Goal: Task Accomplishment & Management: Use online tool/utility

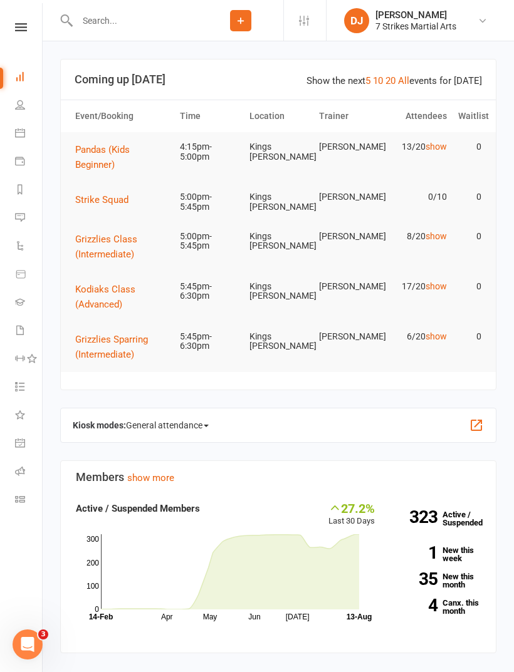
click at [19, 476] on link "Roll call" at bounding box center [29, 472] width 28 height 28
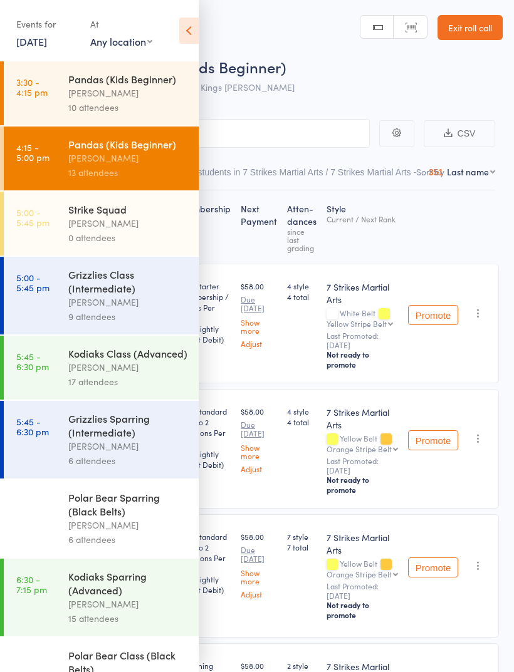
click at [191, 30] on icon at bounding box center [188, 31] width 19 height 26
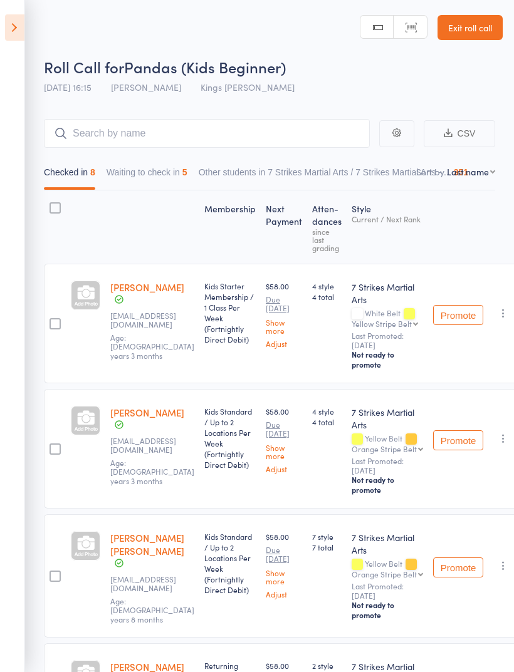
click at [167, 184] on button "Waiting to check in 5" at bounding box center [146, 175] width 81 height 29
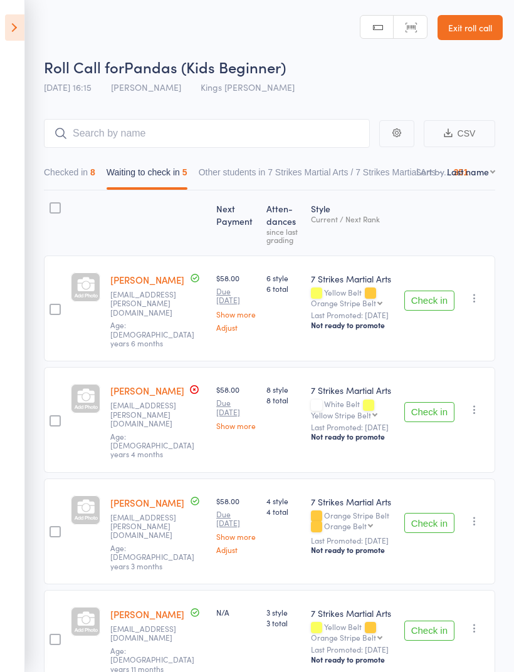
click at [22, 23] on icon at bounding box center [14, 27] width 19 height 26
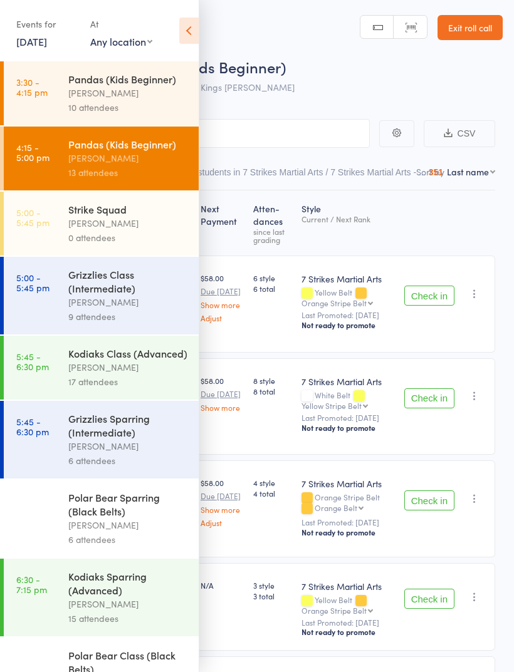
click at [152, 292] on div "Grizzlies Class (Intermediate)" at bounding box center [128, 281] width 120 height 28
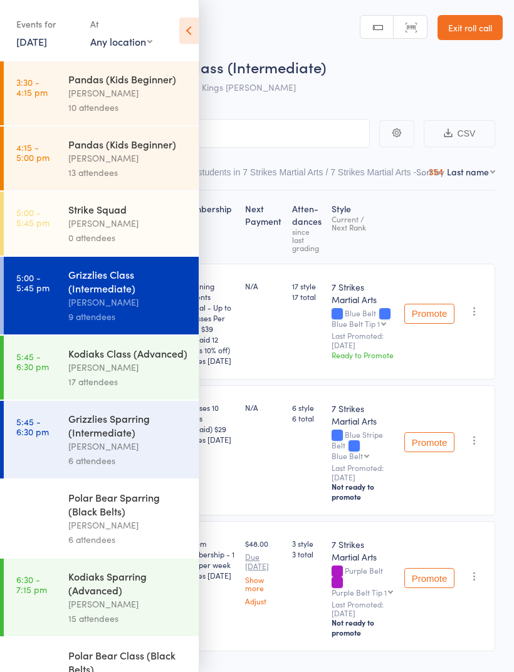
click at [194, 28] on icon at bounding box center [188, 31] width 19 height 26
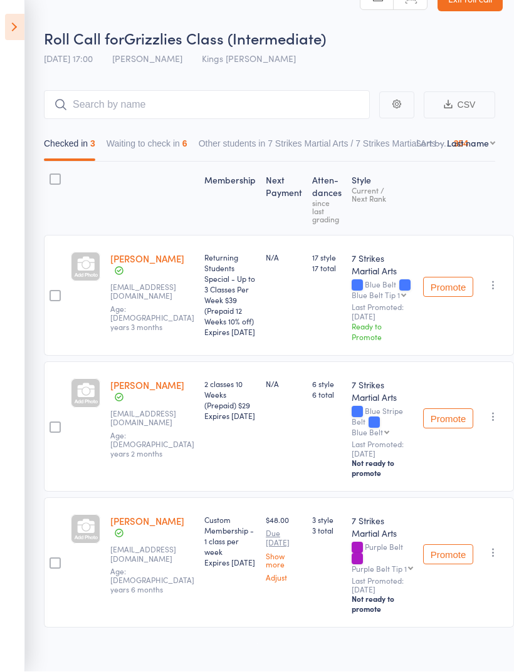
scroll to position [29, 0]
click at [136, 148] on button "Waiting to check in 6" at bounding box center [146, 146] width 81 height 29
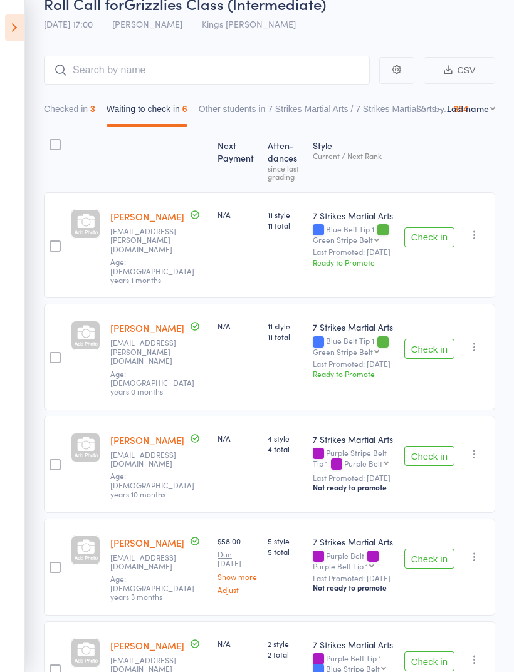
scroll to position [172, 0]
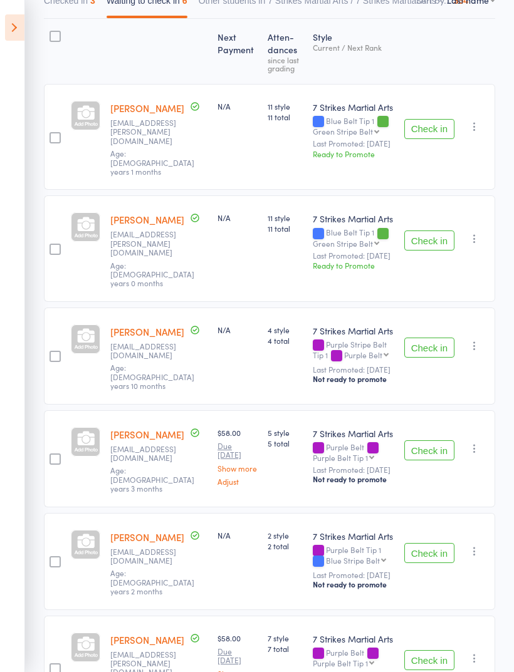
click at [416, 119] on button "Check in" at bounding box center [429, 129] width 50 height 20
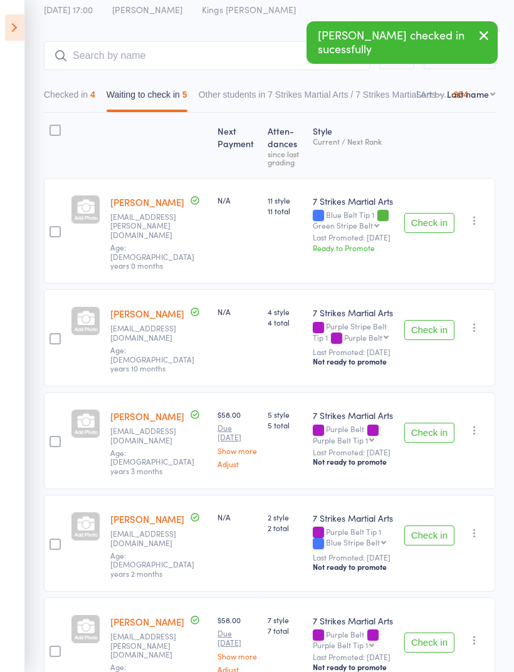
click at [433, 215] on button "Check in" at bounding box center [429, 223] width 50 height 20
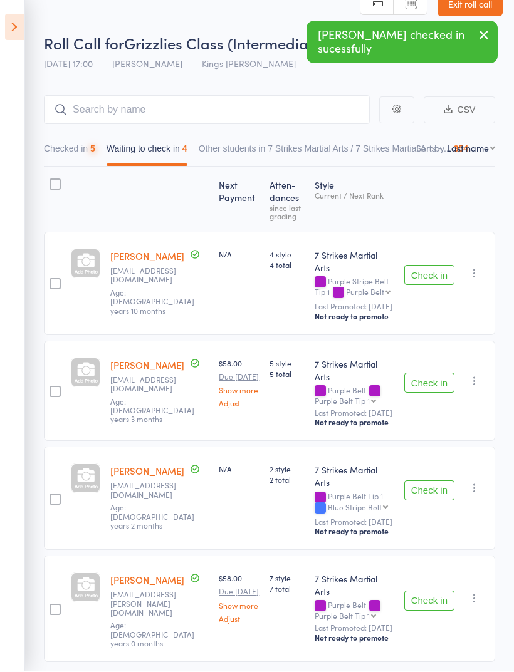
scroll to position [24, 0]
click at [83, 153] on button "Checked in 5" at bounding box center [69, 151] width 51 height 29
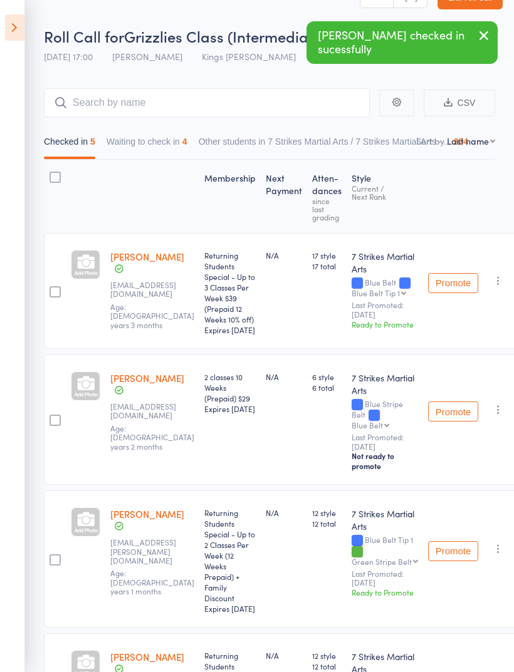
scroll to position [0, 0]
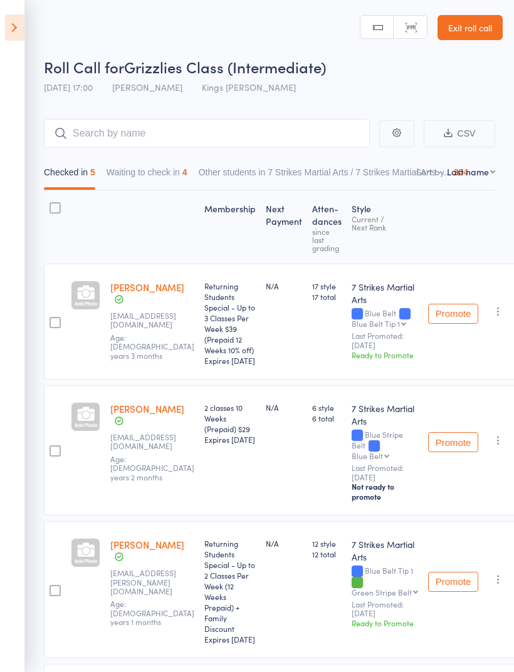
click at [205, 173] on div "Checked in 5 Waiting to check in 4 Other students in 7 Strikes Martial Arts / 7…" at bounding box center [255, 175] width 435 height 29
click at [185, 190] on button "Waiting to check in 4" at bounding box center [146, 175] width 81 height 29
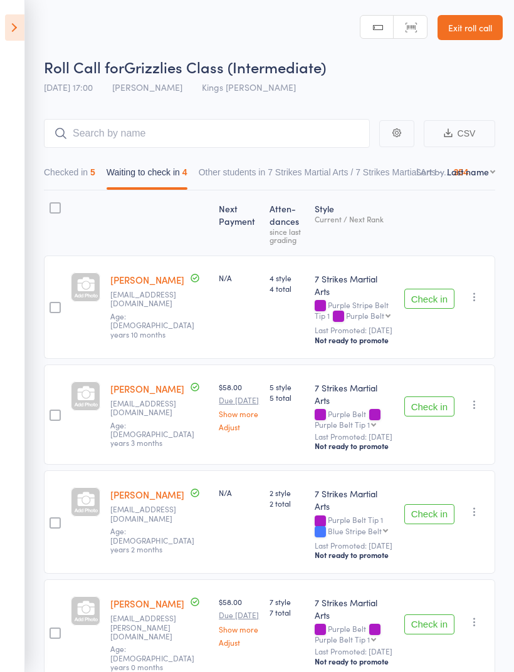
scroll to position [24, 0]
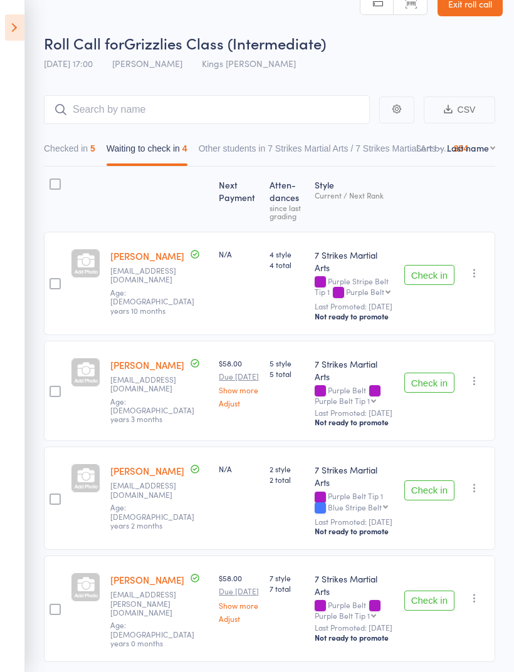
click at [436, 270] on button "Check in" at bounding box center [429, 275] width 50 height 20
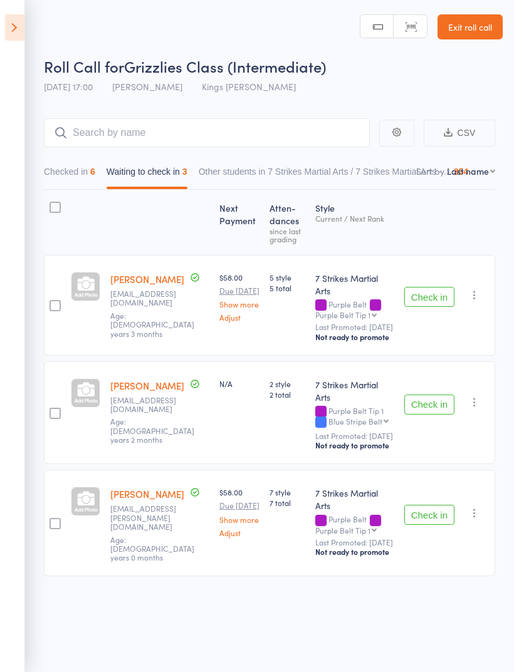
click at [431, 287] on button "Check in" at bounding box center [429, 297] width 50 height 20
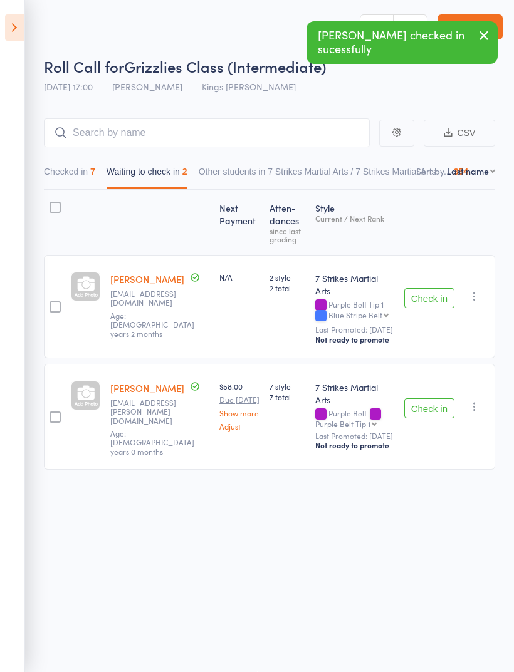
click at [433, 288] on button "Check in" at bounding box center [429, 298] width 50 height 20
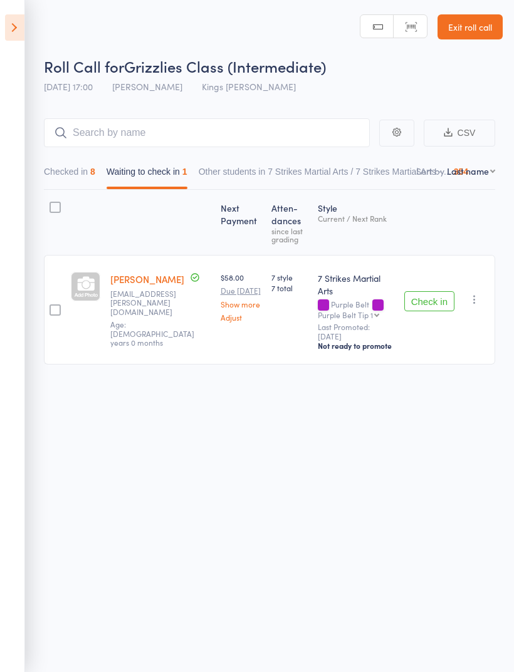
click at [21, 36] on icon at bounding box center [14, 27] width 19 height 26
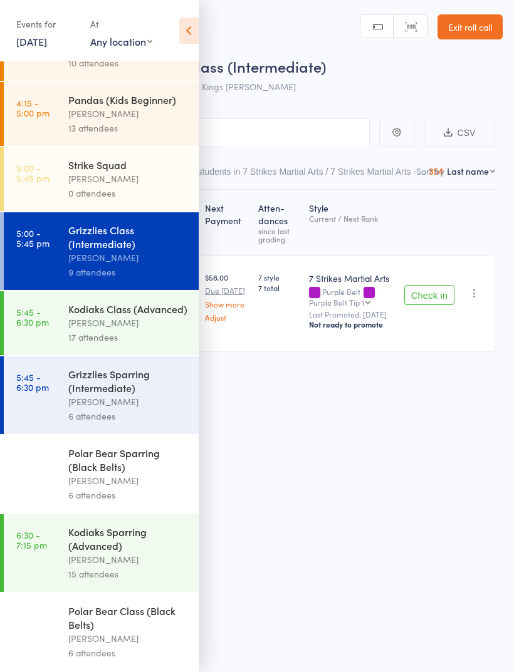
scroll to position [62, 0]
click at [137, 319] on div "[PERSON_NAME]" at bounding box center [128, 323] width 120 height 14
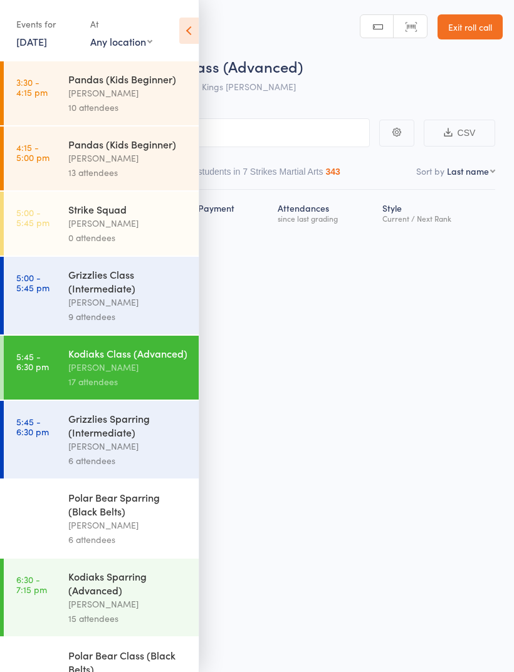
click at [187, 29] on icon at bounding box center [188, 31] width 19 height 26
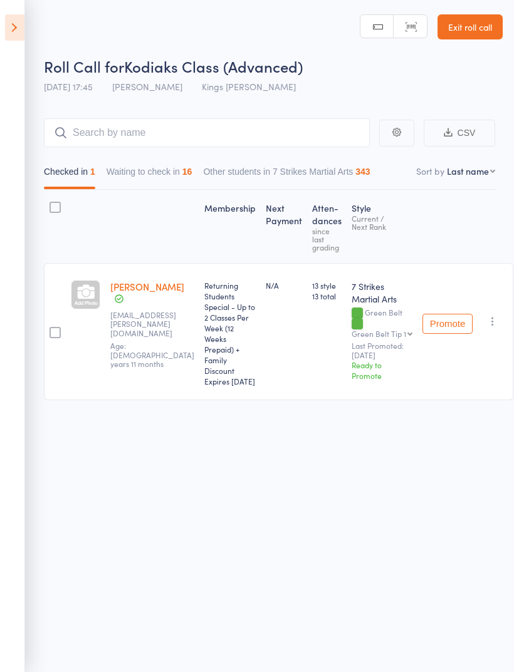
click at [183, 160] on button "Waiting to check in 16" at bounding box center [149, 174] width 86 height 29
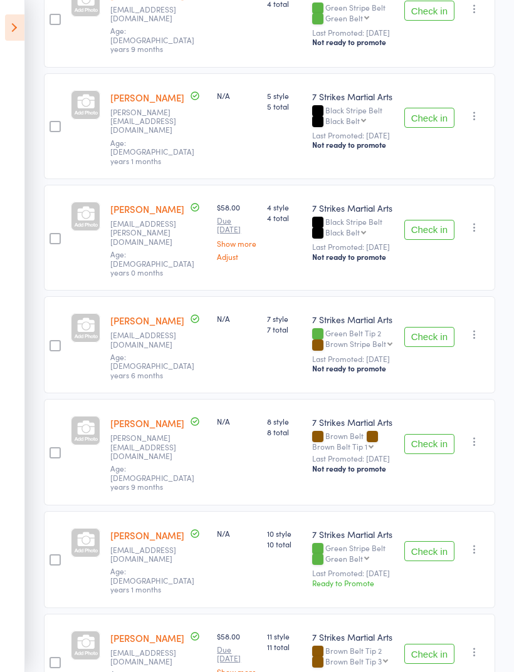
scroll to position [618, 0]
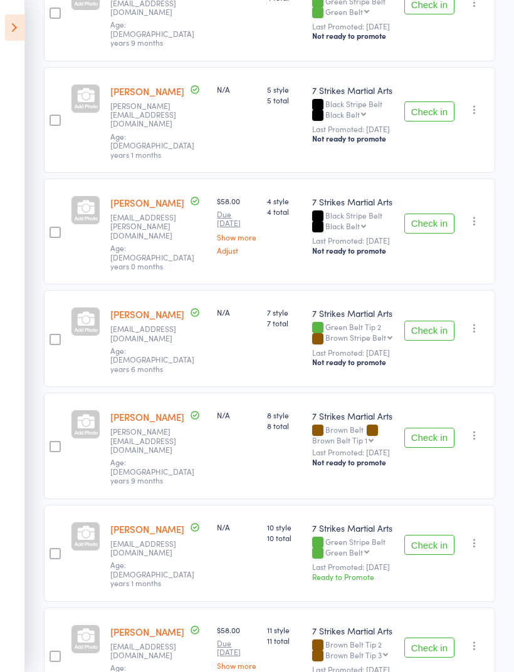
click at [438, 428] on button "Check in" at bounding box center [429, 438] width 50 height 20
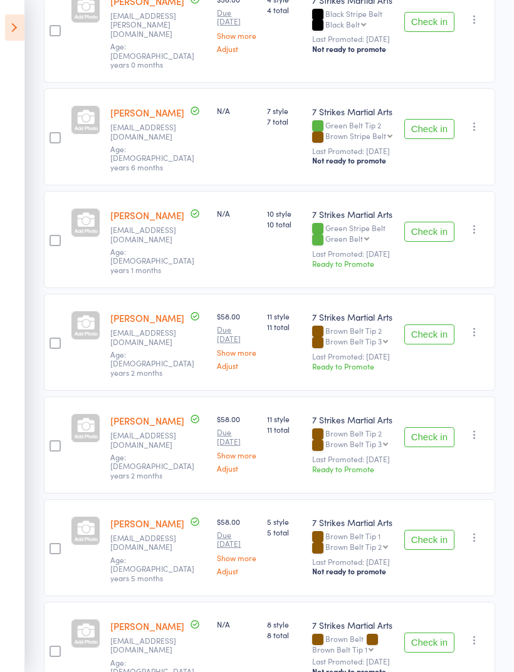
scroll to position [829, 0]
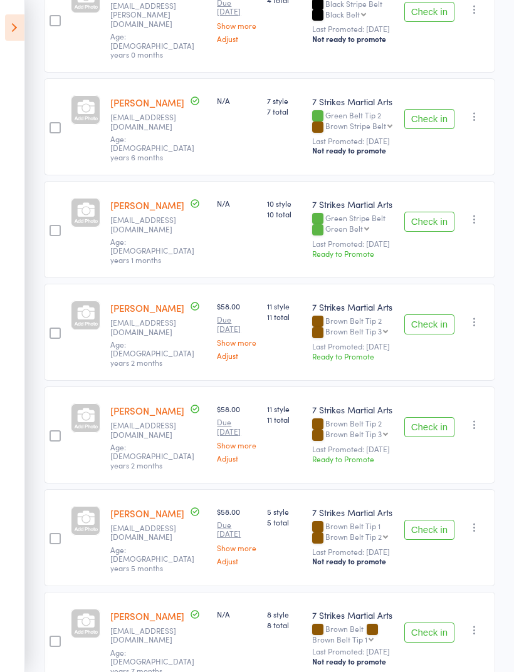
click at [434, 212] on button "Check in" at bounding box center [429, 222] width 50 height 20
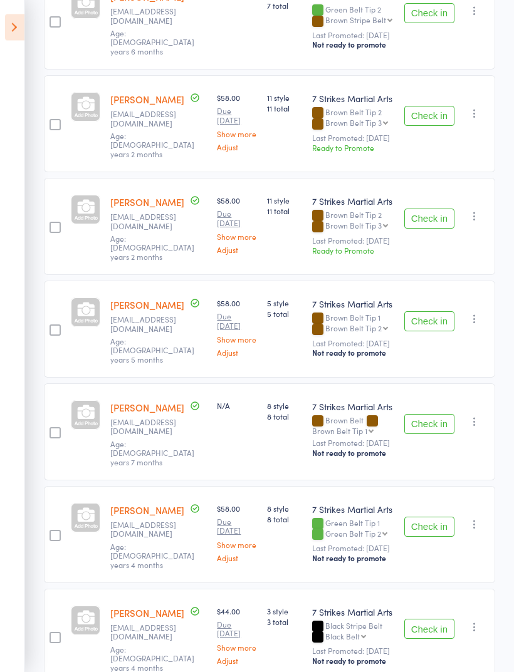
scroll to position [986, 0]
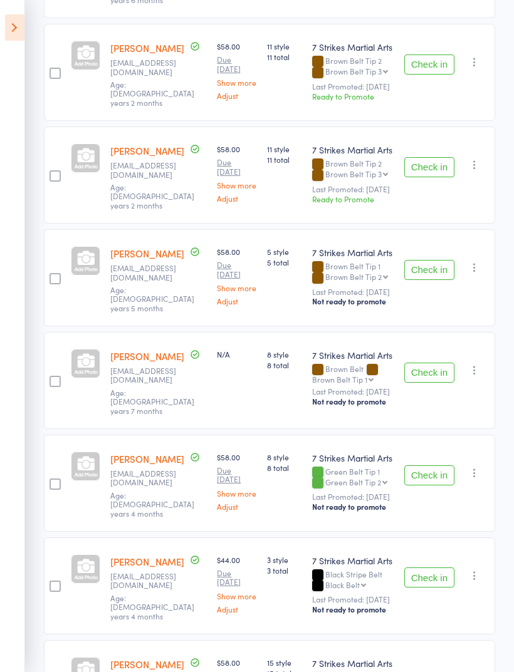
click at [23, 29] on icon at bounding box center [14, 27] width 19 height 26
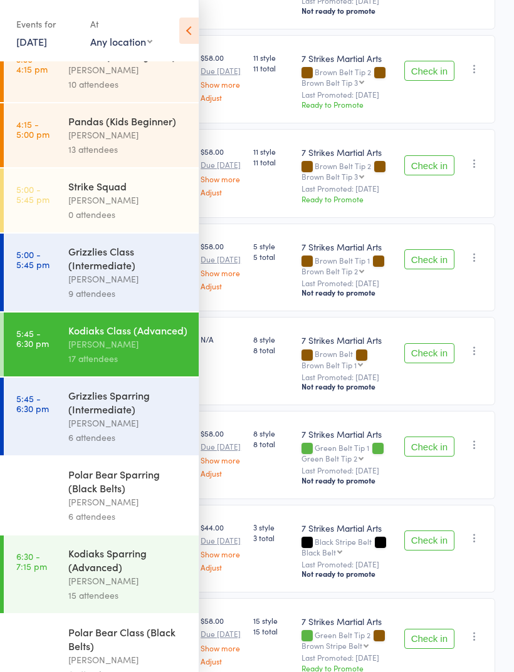
scroll to position [22, 0]
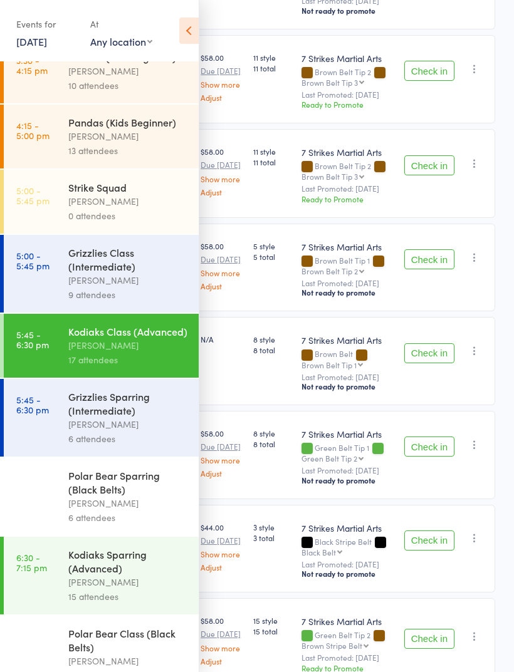
click at [191, 34] on icon at bounding box center [188, 31] width 19 height 26
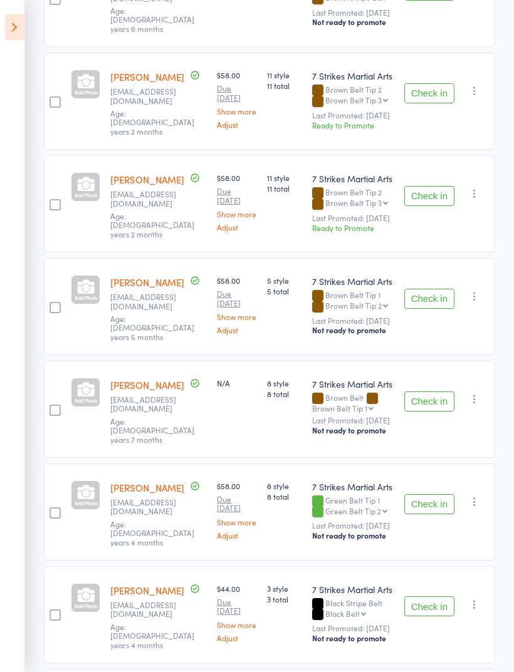
scroll to position [986, 0]
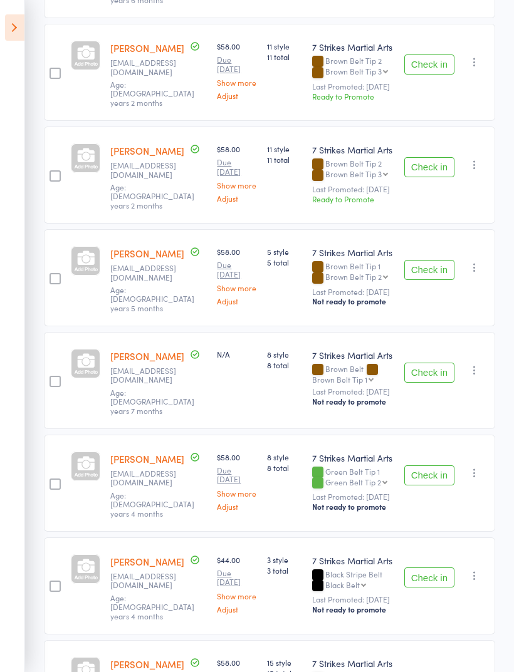
click at [428, 363] on button "Check in" at bounding box center [429, 373] width 50 height 20
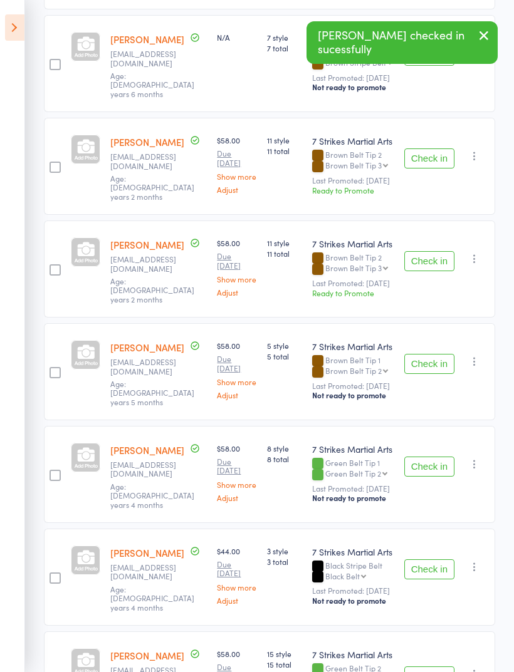
click at [23, 23] on icon at bounding box center [14, 27] width 19 height 26
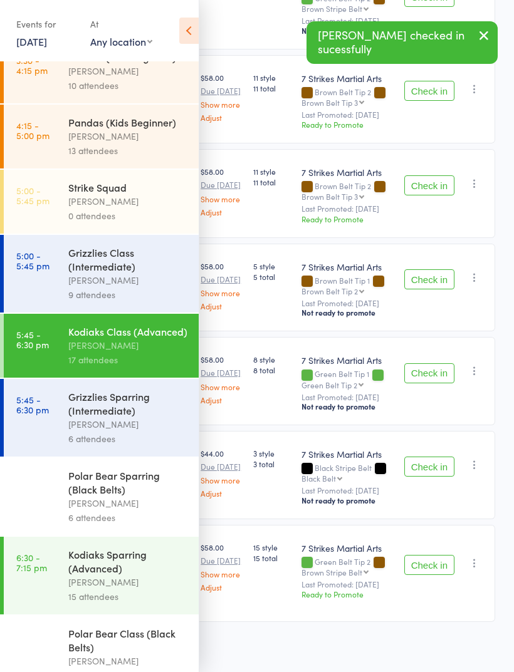
scroll to position [818, 0]
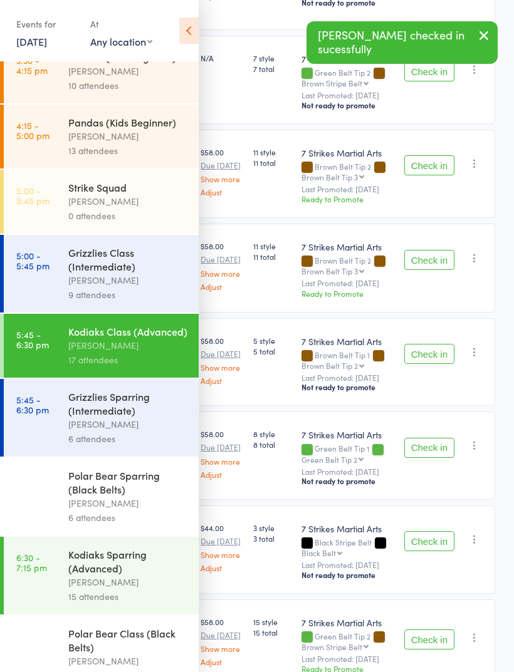
click at [189, 25] on icon at bounding box center [188, 31] width 19 height 26
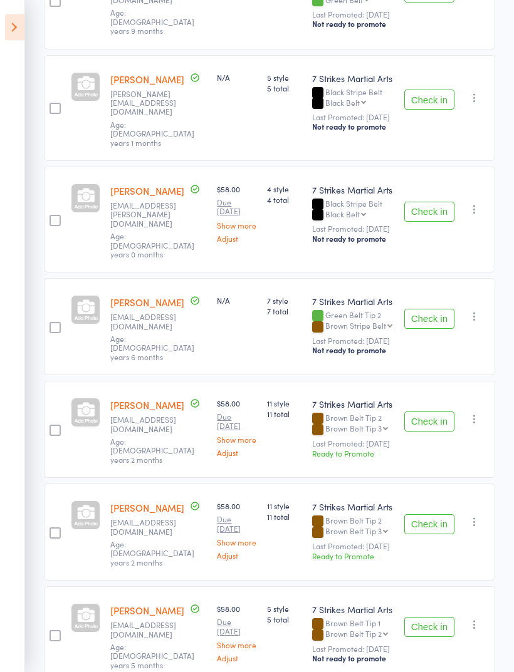
scroll to position [631, 0]
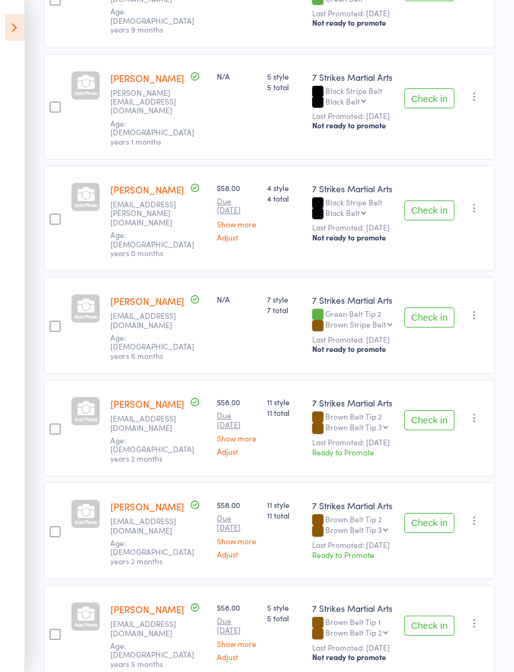
click at [440, 200] on button "Check in" at bounding box center [429, 210] width 50 height 20
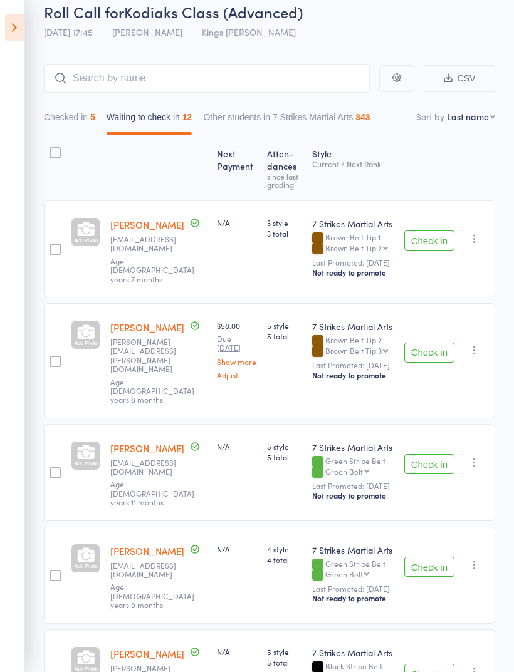
scroll to position [0, 0]
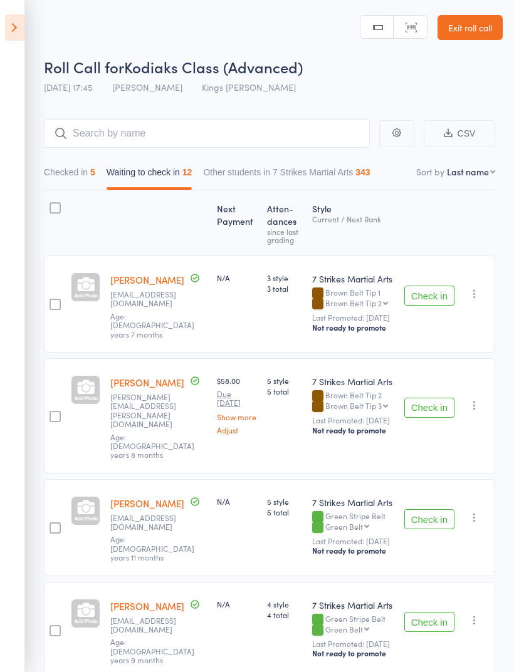
click at [21, 33] on icon at bounding box center [14, 27] width 19 height 26
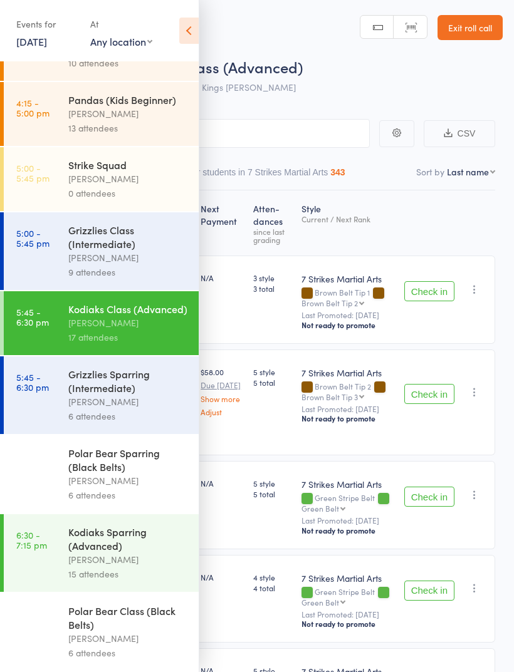
scroll to position [62, 0]
click at [123, 477] on div "[PERSON_NAME]" at bounding box center [128, 480] width 120 height 14
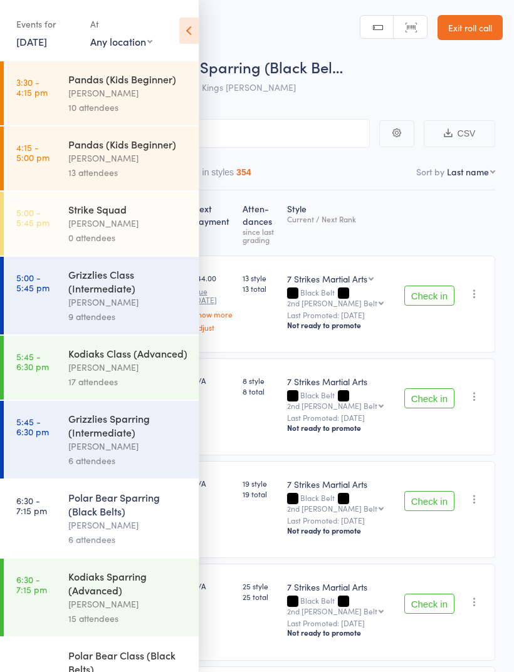
click at [186, 29] on icon at bounding box center [188, 31] width 19 height 26
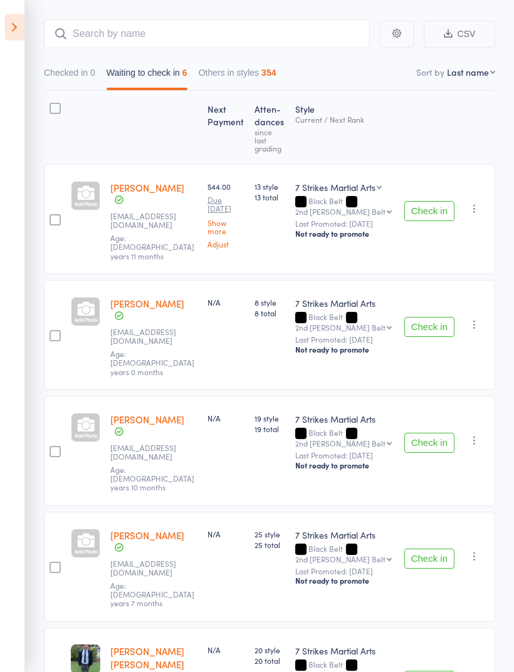
scroll to position [105, 0]
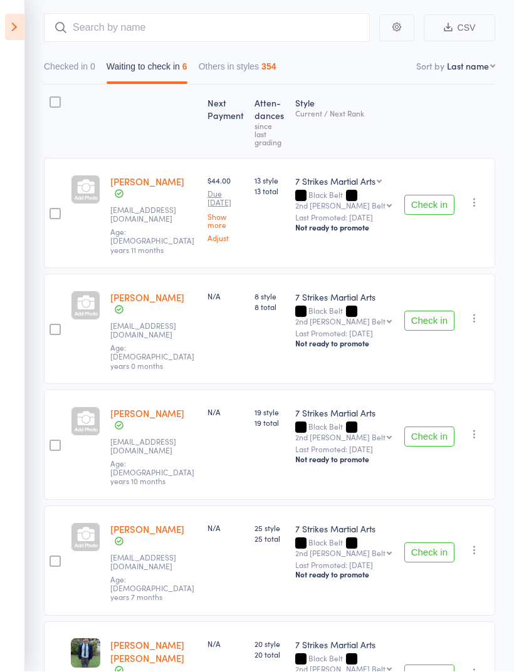
click at [437, 311] on button "Check in" at bounding box center [429, 321] width 50 height 20
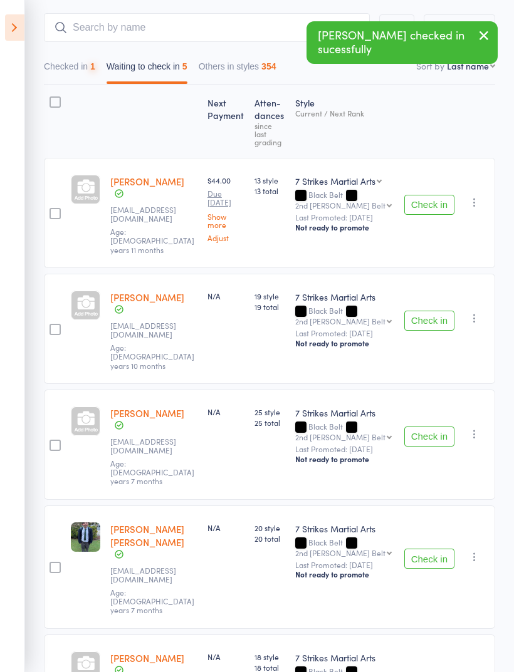
scroll to position [75, 0]
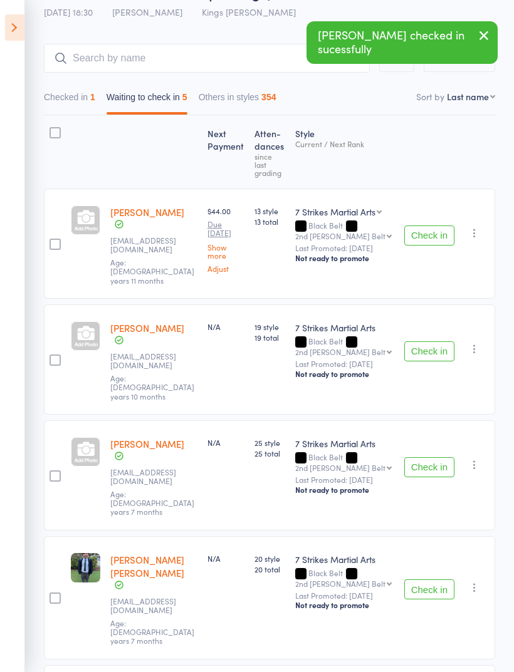
click at [432, 457] on button "Check in" at bounding box center [429, 467] width 50 height 20
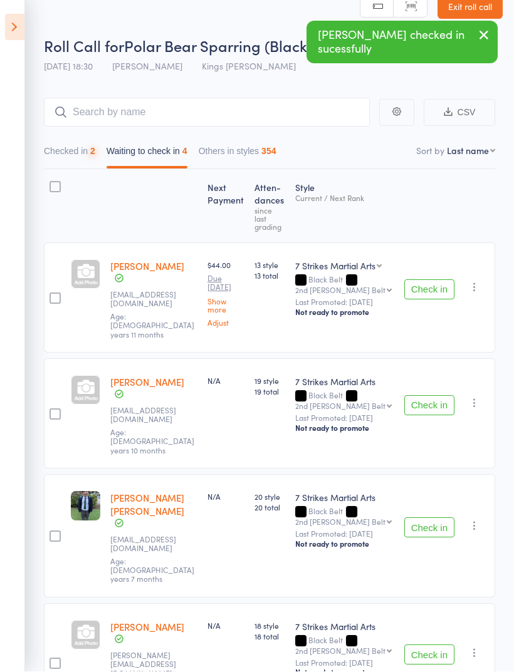
scroll to position [21, 0]
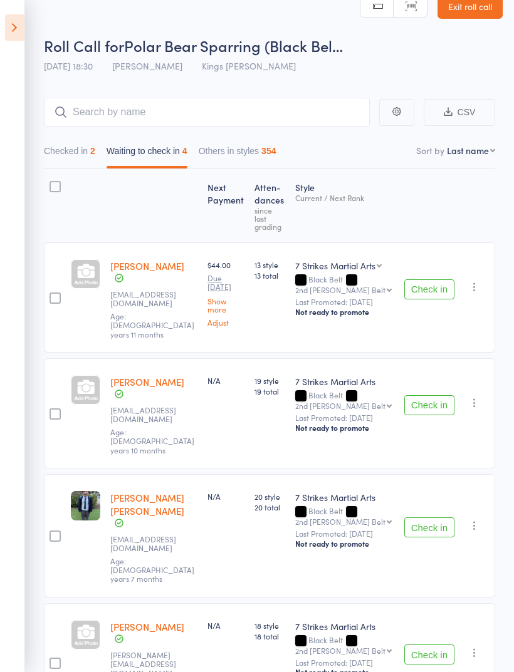
click at [15, 26] on icon at bounding box center [14, 27] width 19 height 26
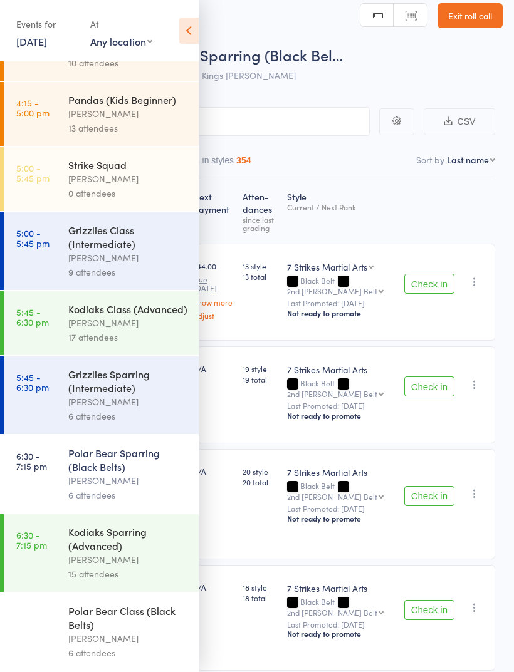
scroll to position [62, 0]
click at [110, 635] on div "[PERSON_NAME]" at bounding box center [128, 638] width 120 height 14
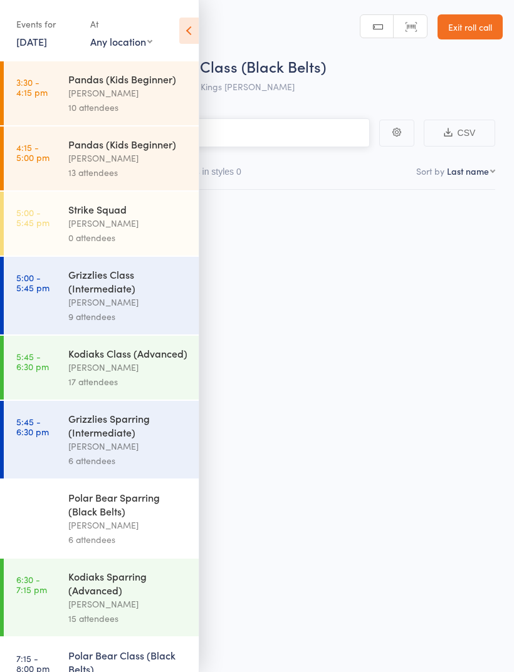
scroll to position [9, 0]
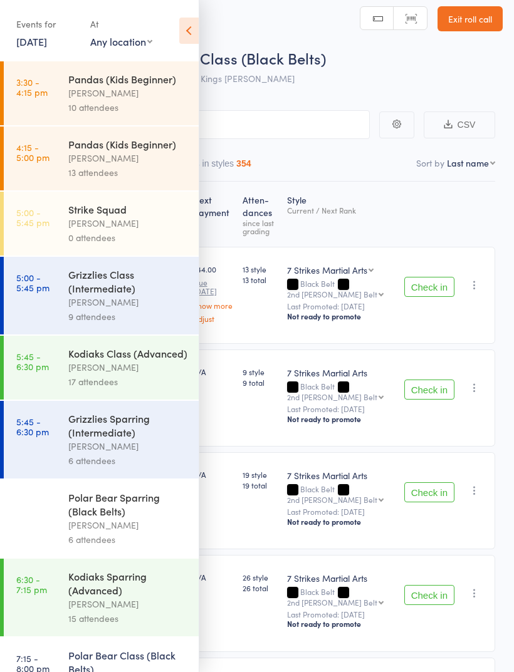
click at [187, 27] on icon at bounding box center [188, 31] width 19 height 26
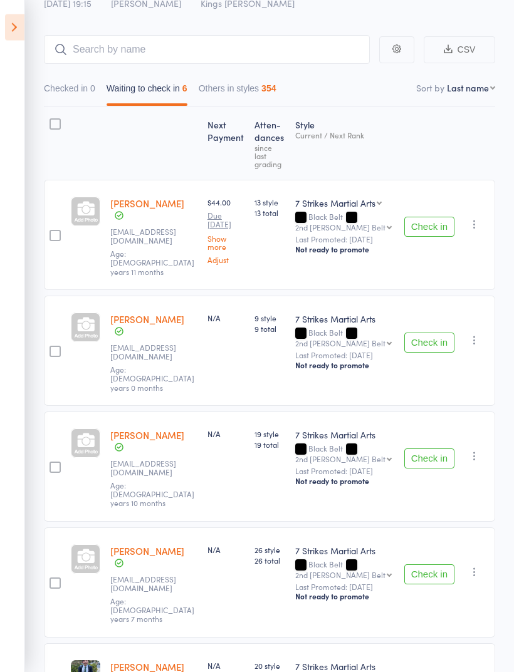
scroll to position [90, 0]
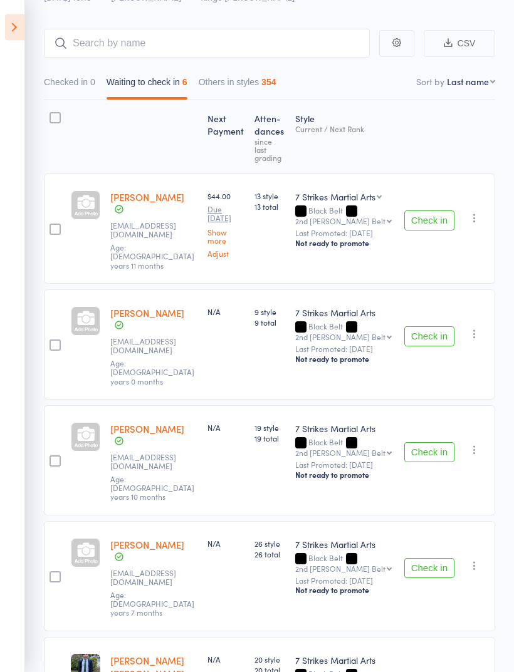
click at [428, 559] on button "Check in" at bounding box center [429, 569] width 50 height 20
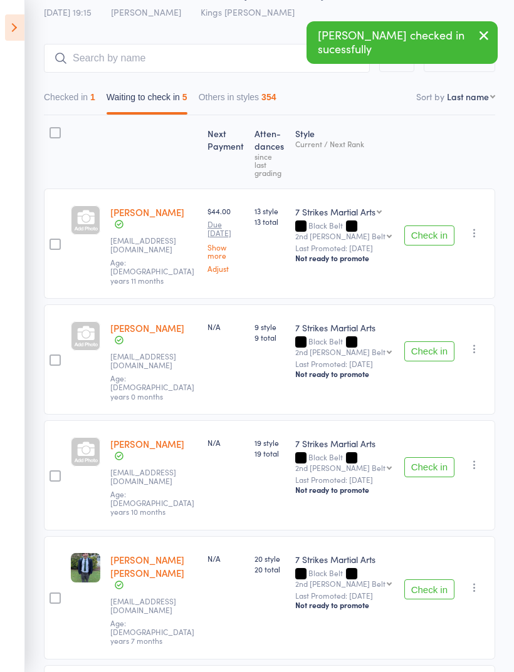
click at [22, 19] on icon at bounding box center [14, 27] width 19 height 26
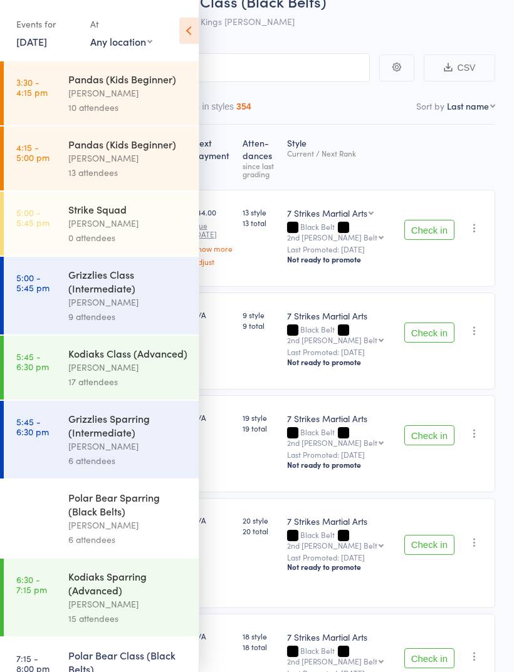
scroll to position [0, 0]
click at [140, 316] on div "9 attendees" at bounding box center [128, 316] width 120 height 14
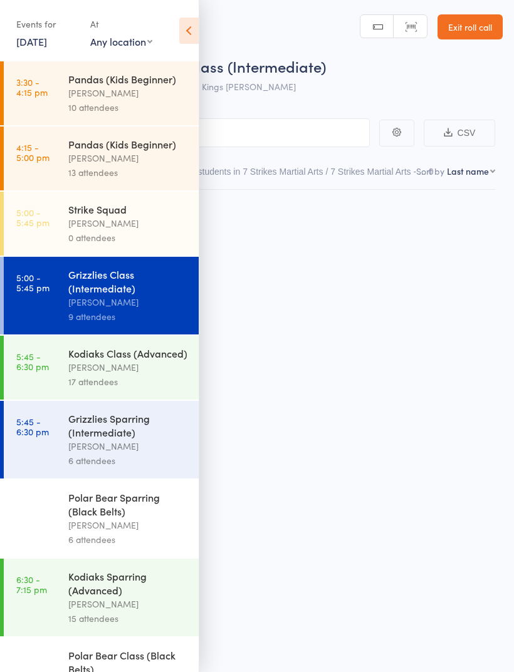
scroll to position [9, 0]
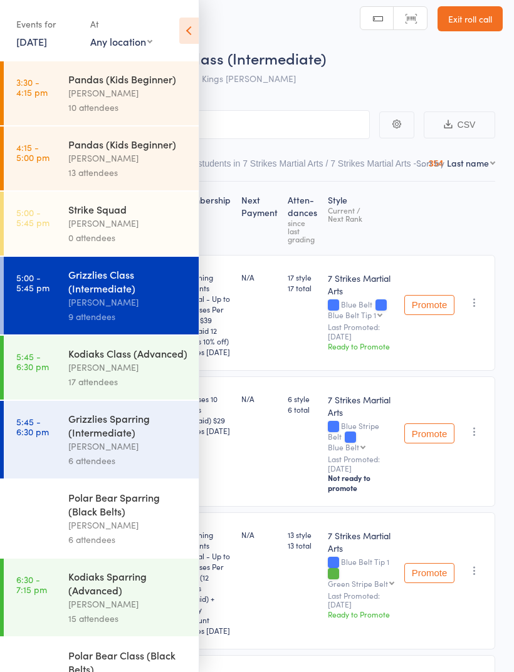
click at [185, 33] on icon at bounding box center [188, 31] width 19 height 26
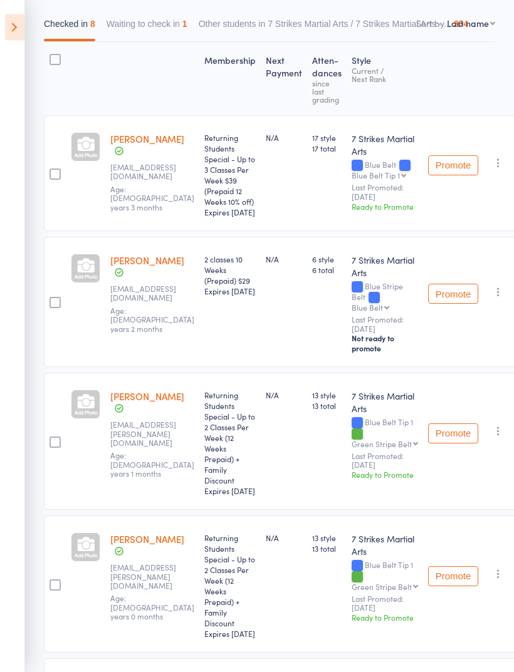
scroll to position [0, 0]
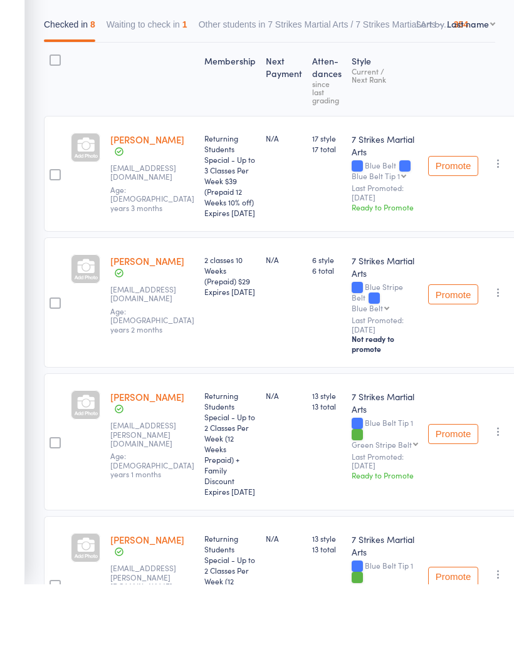
click at [168, 101] on button "Waiting to check in 1" at bounding box center [146, 115] width 81 height 29
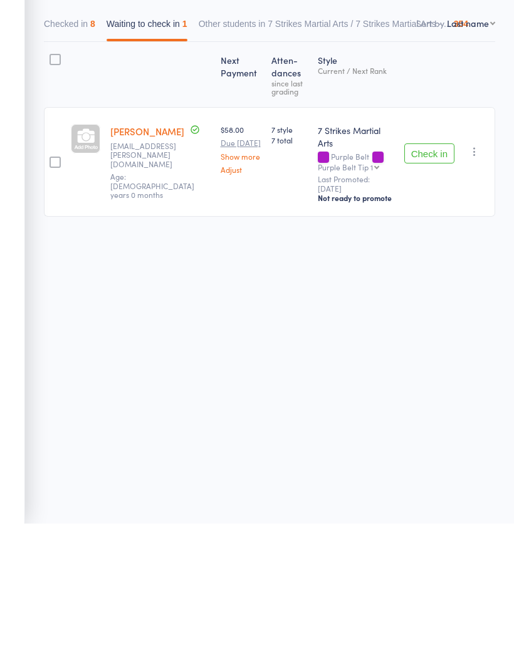
scroll to position [9, 0]
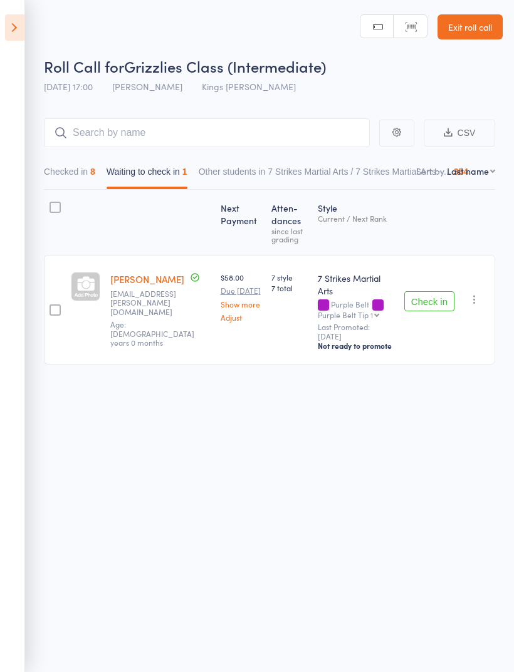
click at [430, 291] on button "Check in" at bounding box center [429, 301] width 50 height 20
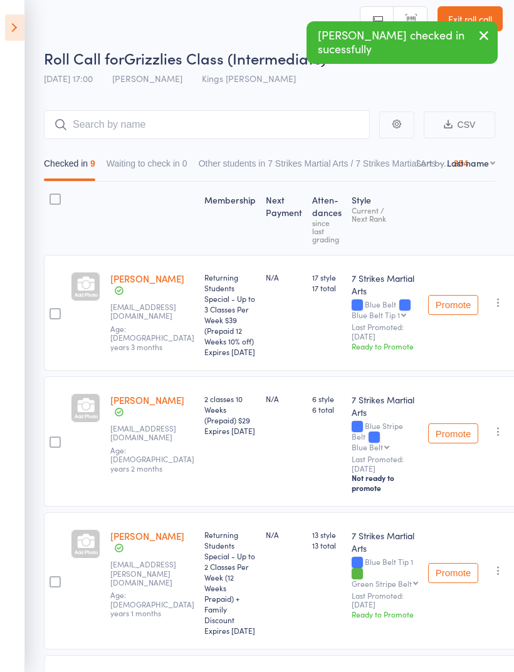
click at [19, 36] on icon at bounding box center [14, 27] width 19 height 26
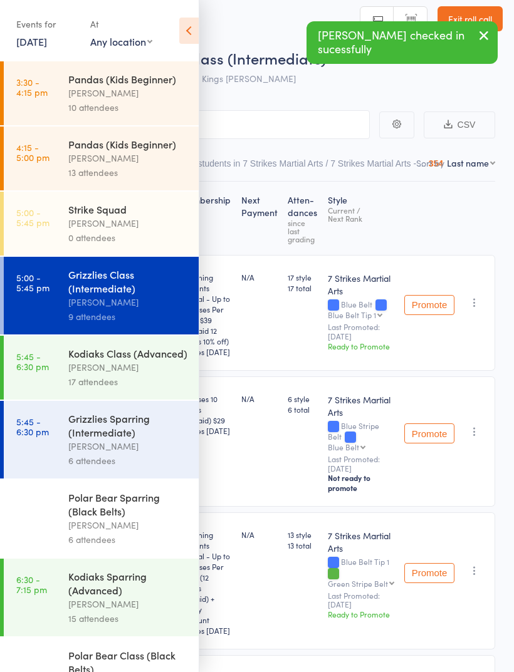
click at [136, 382] on div "17 attendees" at bounding box center [128, 382] width 120 height 14
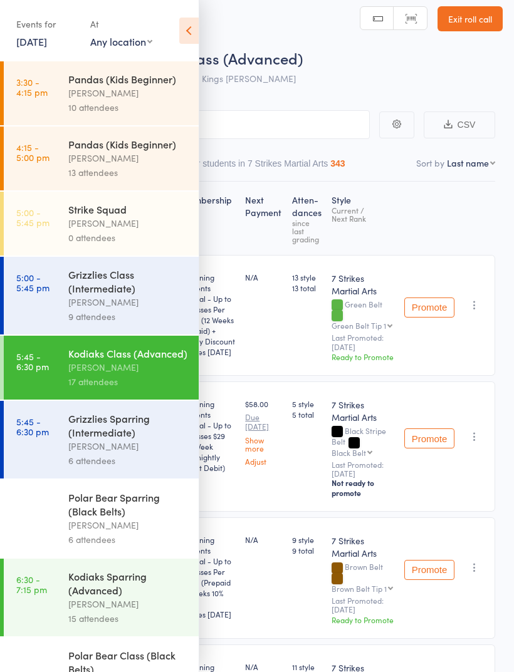
click at [189, 42] on icon at bounding box center [188, 31] width 19 height 26
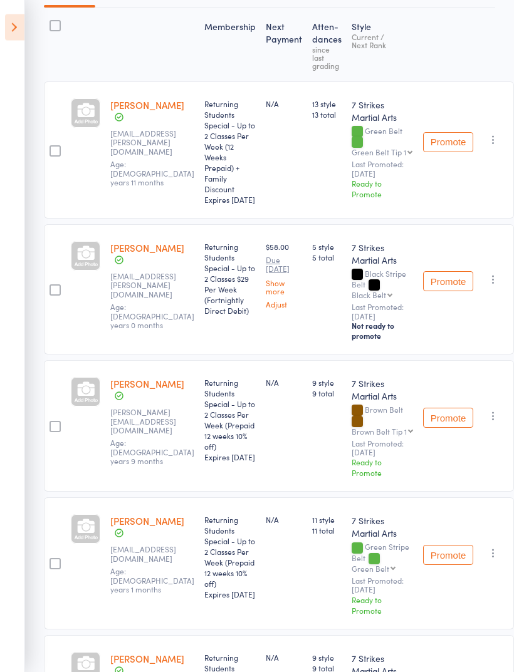
scroll to position [211, 0]
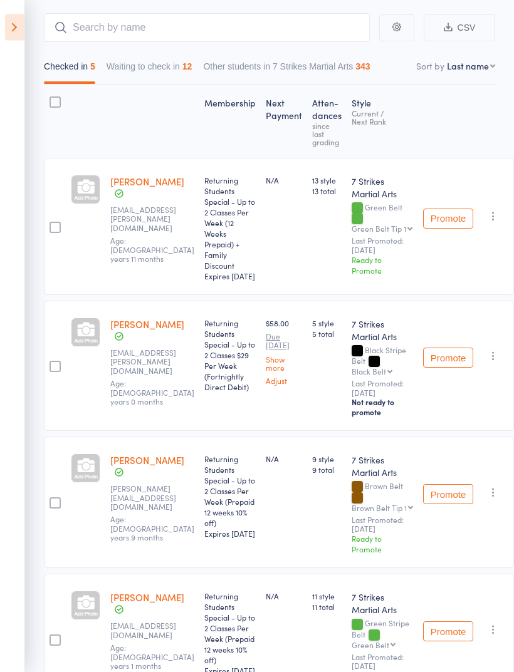
click at [173, 69] on button "Waiting to check in 12" at bounding box center [149, 70] width 86 height 29
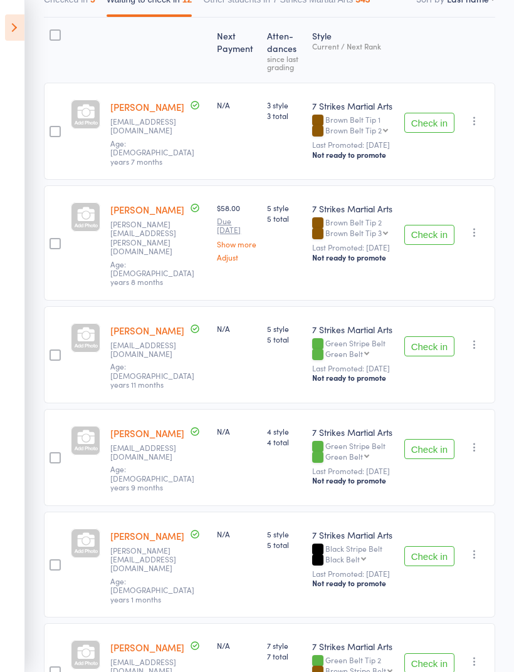
scroll to position [173, 0]
click at [425, 336] on button "Check in" at bounding box center [429, 346] width 50 height 20
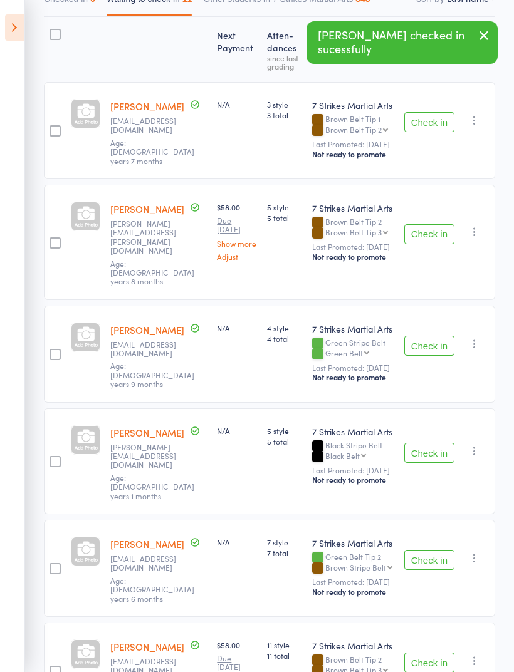
click at [430, 336] on button "Check in" at bounding box center [429, 346] width 50 height 20
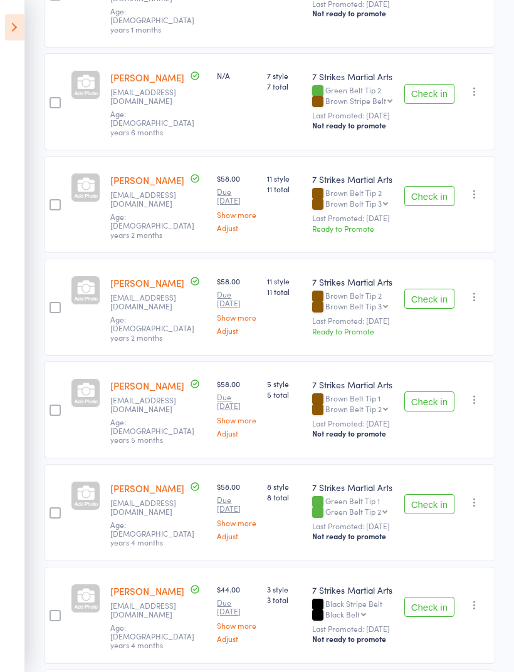
scroll to position [538, 0]
click at [435, 391] on button "Check in" at bounding box center [429, 401] width 50 height 20
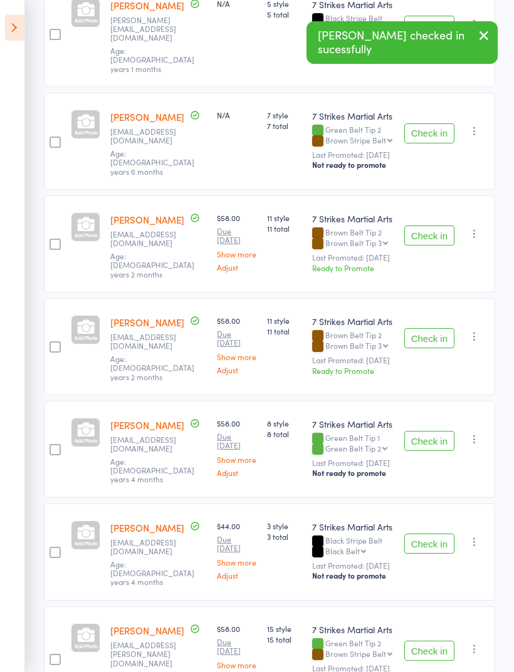
click at [21, 25] on icon at bounding box center [14, 27] width 19 height 26
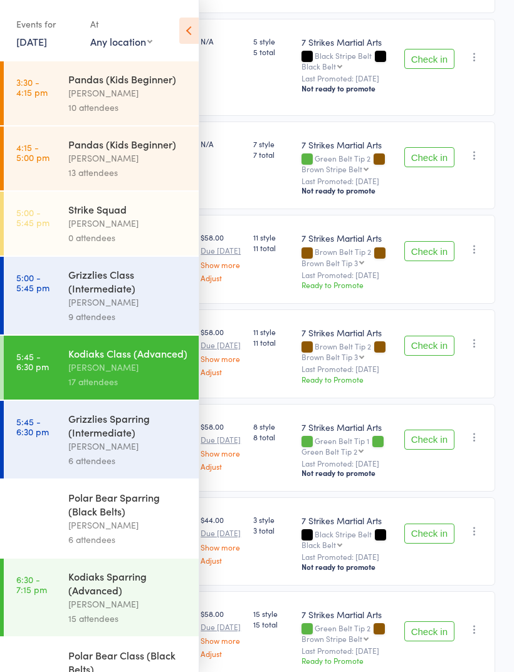
click at [194, 33] on icon at bounding box center [188, 31] width 19 height 26
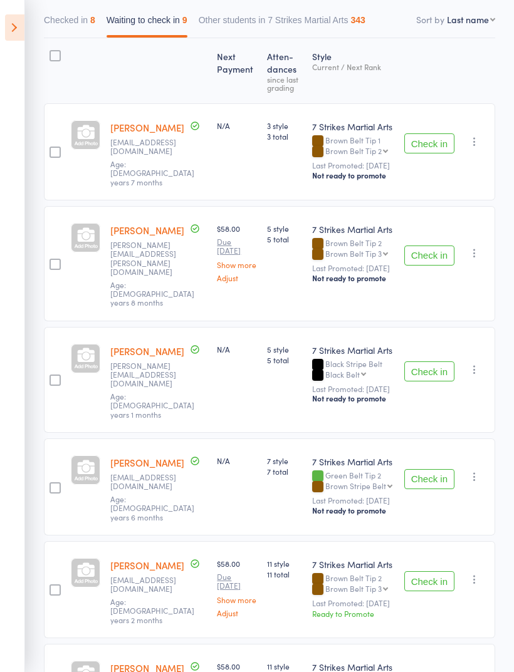
scroll to position [0, 0]
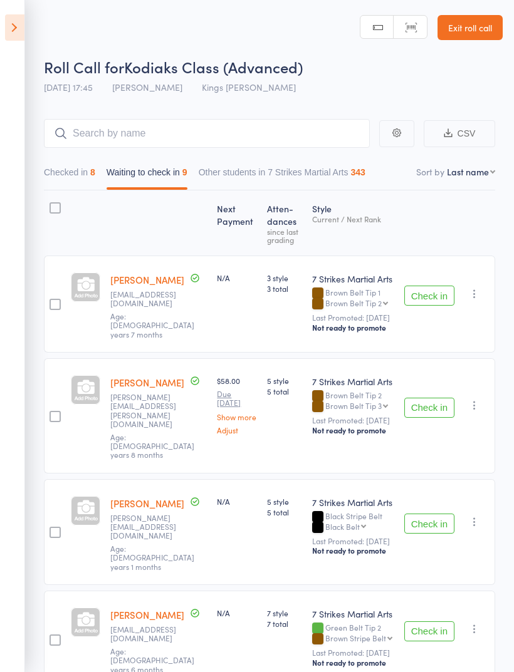
click at [89, 168] on button "Checked in 8" at bounding box center [69, 175] width 51 height 29
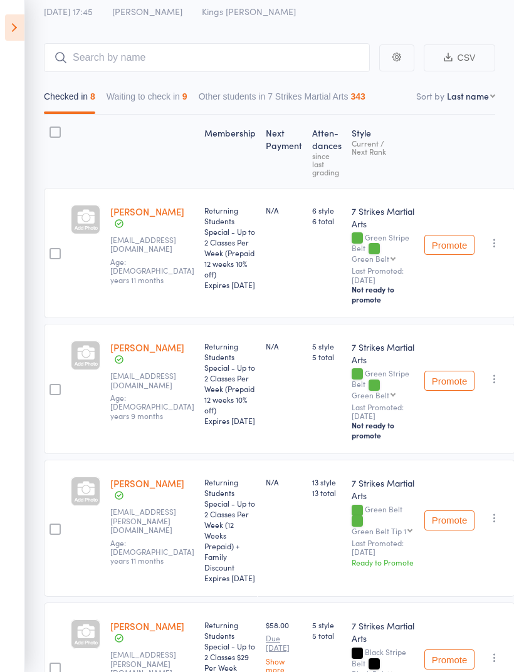
scroll to position [75, 0]
click at [152, 98] on button "Waiting to check in 9" at bounding box center [146, 100] width 81 height 29
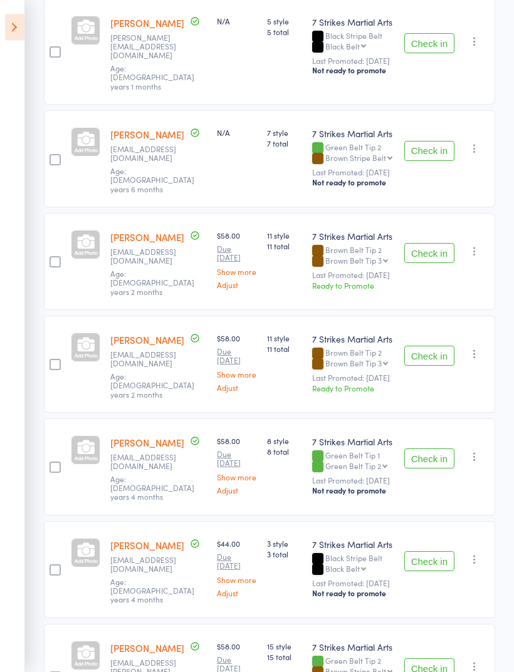
scroll to position [498, 0]
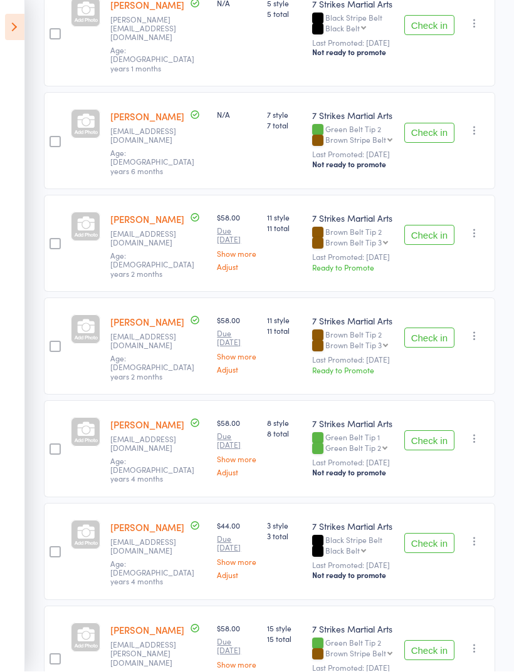
click at [430, 431] on button "Check in" at bounding box center [429, 441] width 50 height 20
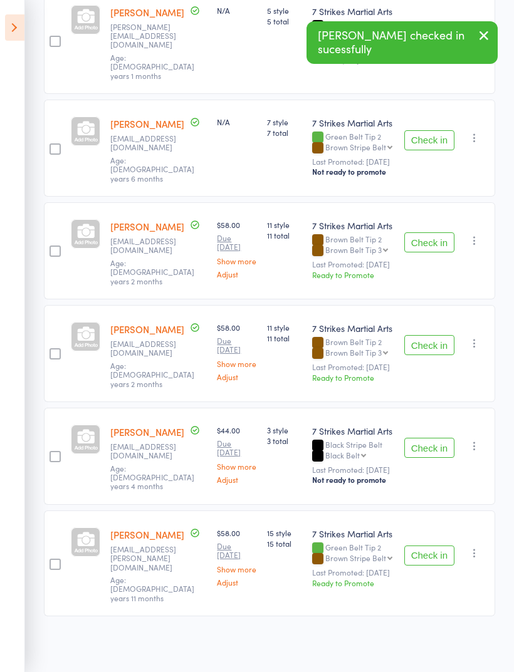
scroll to position [395, 0]
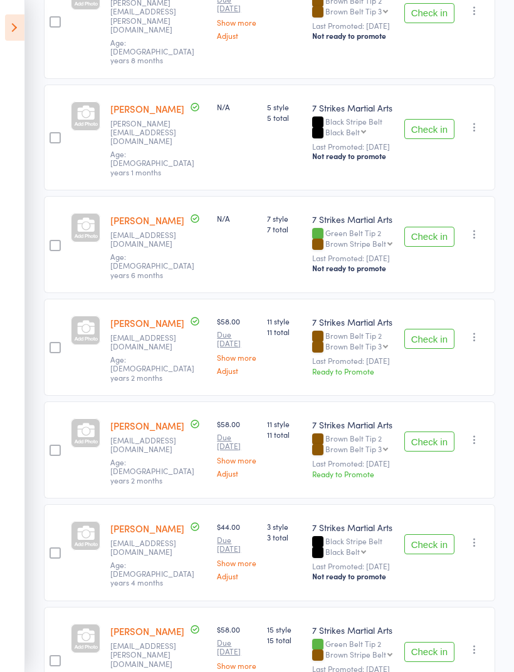
click at [9, 34] on icon at bounding box center [14, 27] width 19 height 26
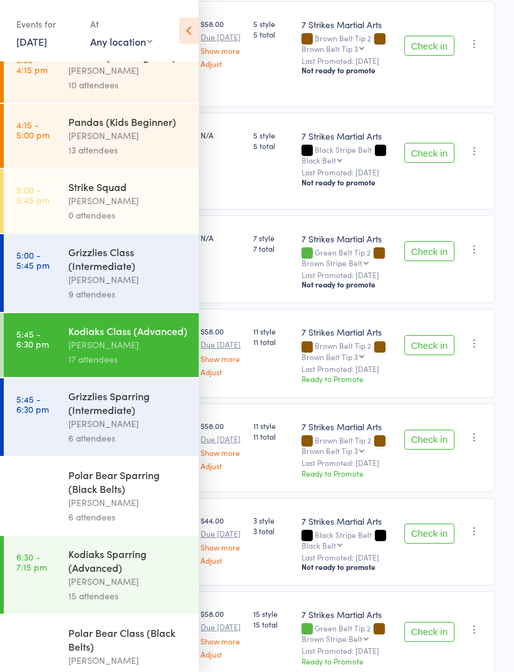
scroll to position [22, 0]
click at [126, 575] on div "Kodiaks Sparring (Advanced)" at bounding box center [128, 561] width 120 height 28
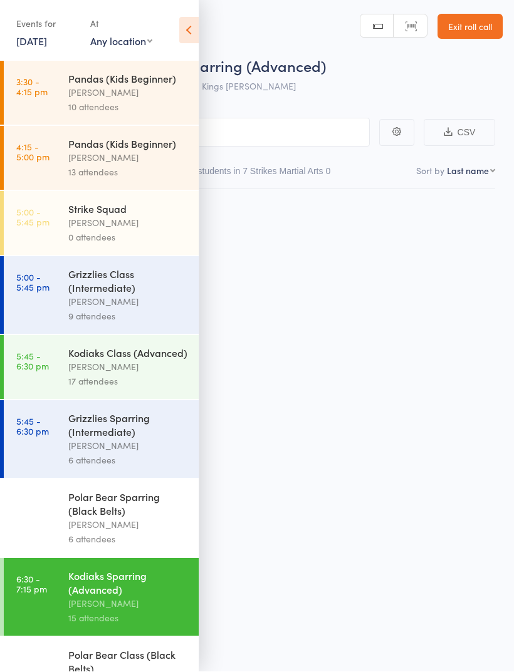
scroll to position [9, 0]
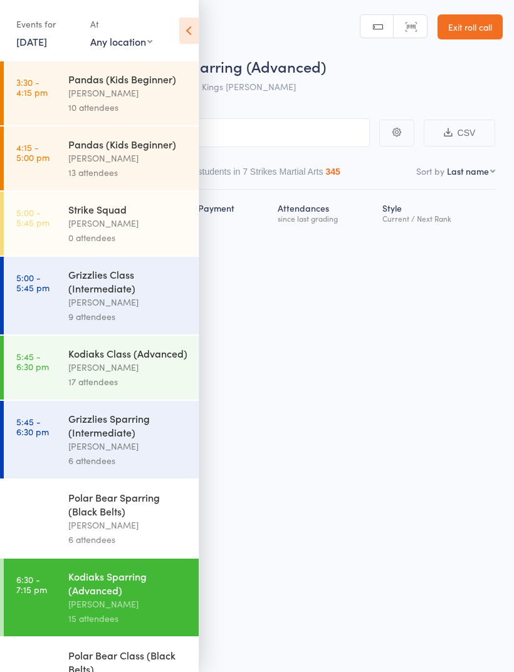
click at [192, 30] on icon at bounding box center [188, 31] width 19 height 26
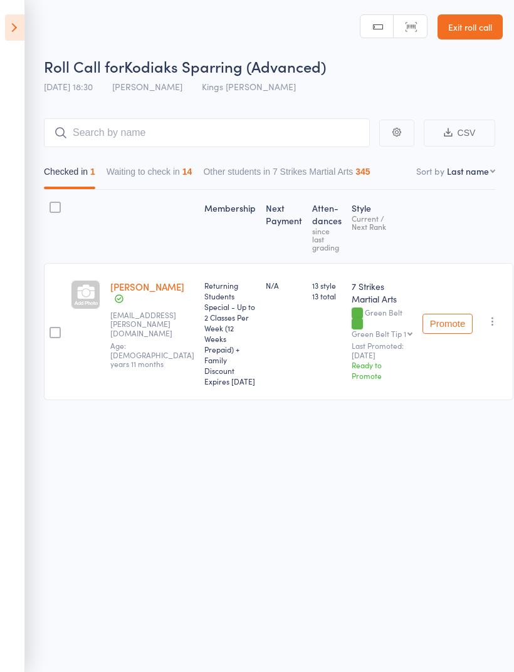
click at [192, 168] on div "14" at bounding box center [187, 172] width 10 height 10
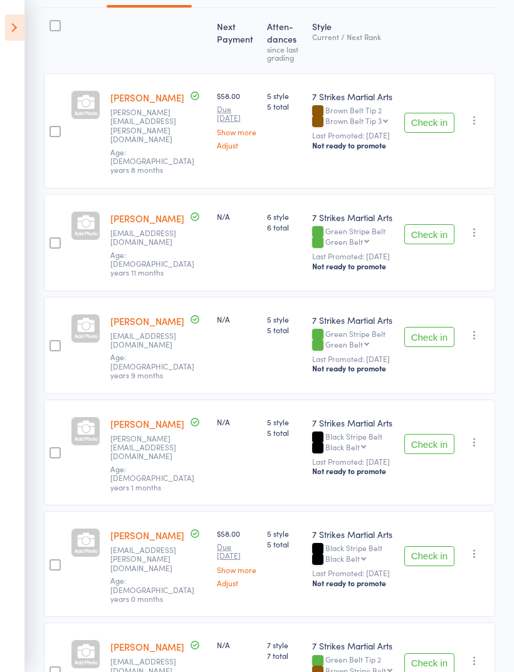
scroll to position [182, 0]
click at [23, 36] on icon at bounding box center [14, 27] width 19 height 26
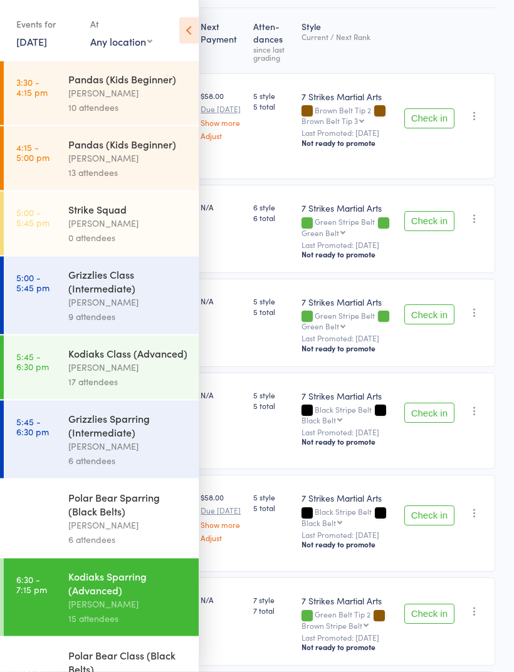
scroll to position [182, 0]
click at [159, 375] on div "[PERSON_NAME]" at bounding box center [128, 367] width 120 height 14
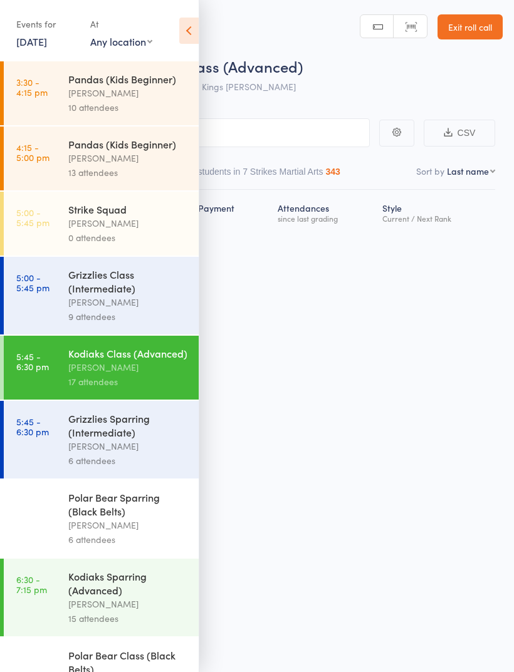
click at [197, 33] on icon at bounding box center [188, 31] width 19 height 26
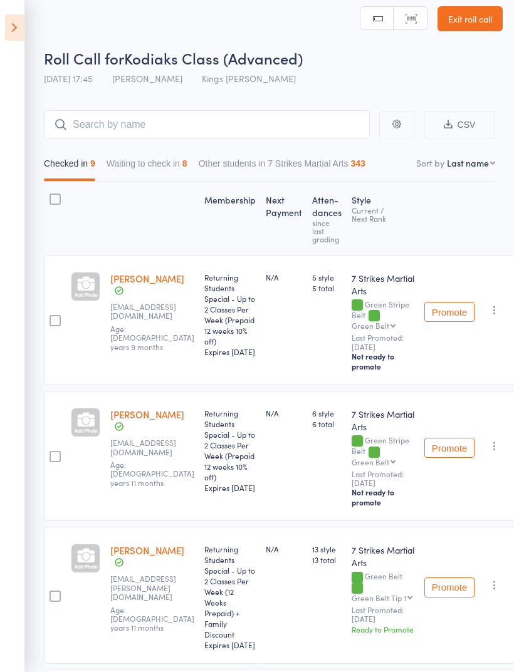
click at [182, 165] on button "Waiting to check in 8" at bounding box center [146, 166] width 81 height 29
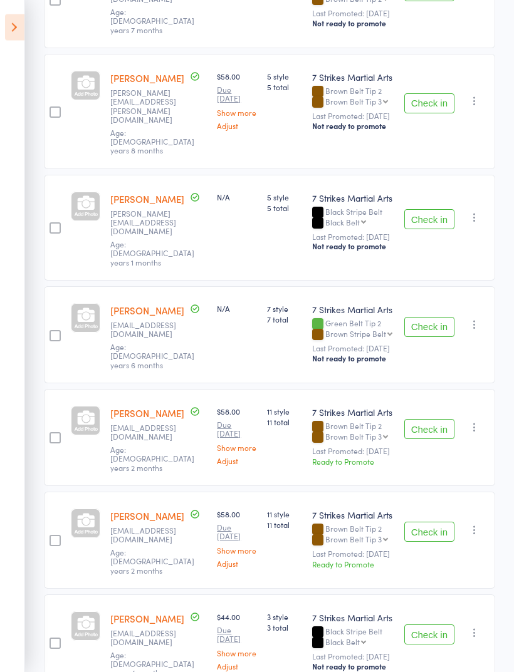
click at [447, 210] on button "Check in" at bounding box center [429, 220] width 50 height 20
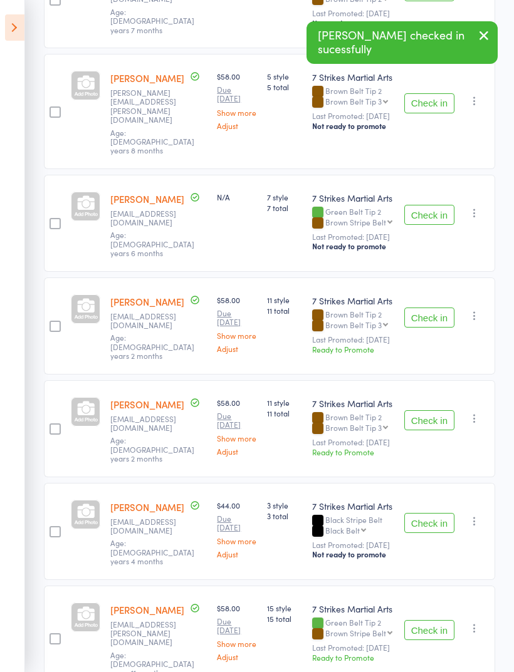
scroll to position [300, 0]
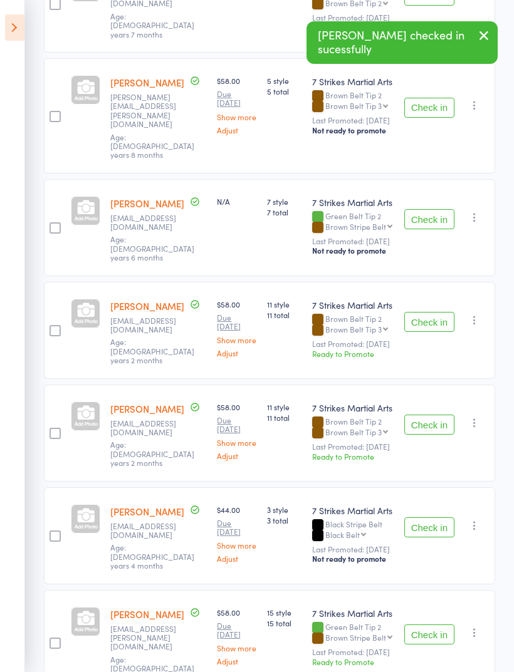
click at [434, 209] on button "Check in" at bounding box center [429, 219] width 50 height 20
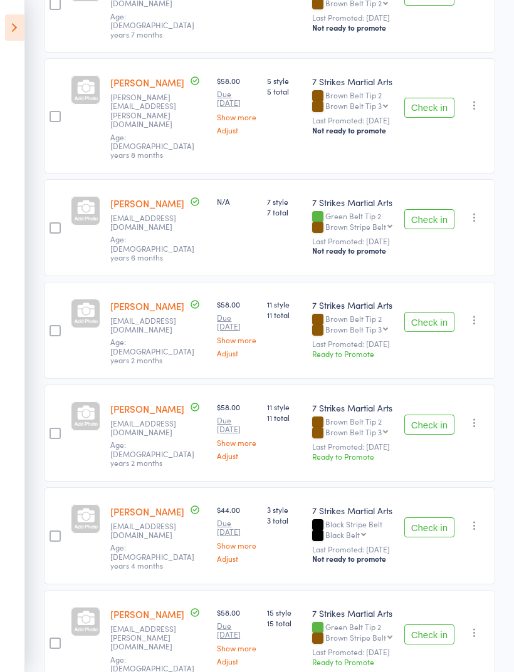
scroll to position [206, 0]
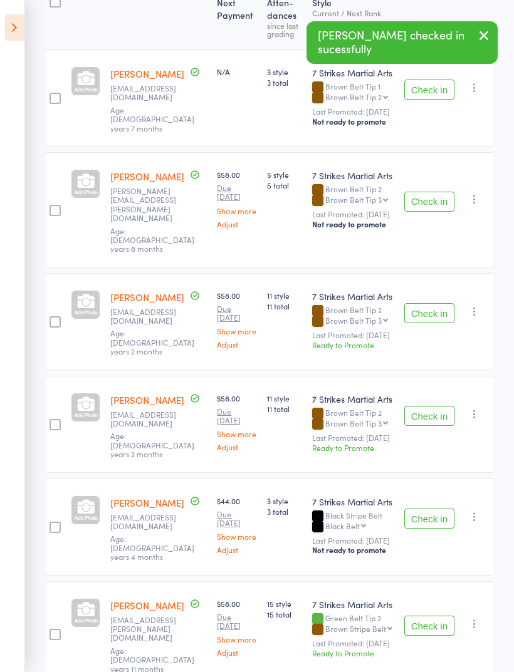
click at [440, 509] on button "Check in" at bounding box center [429, 519] width 50 height 20
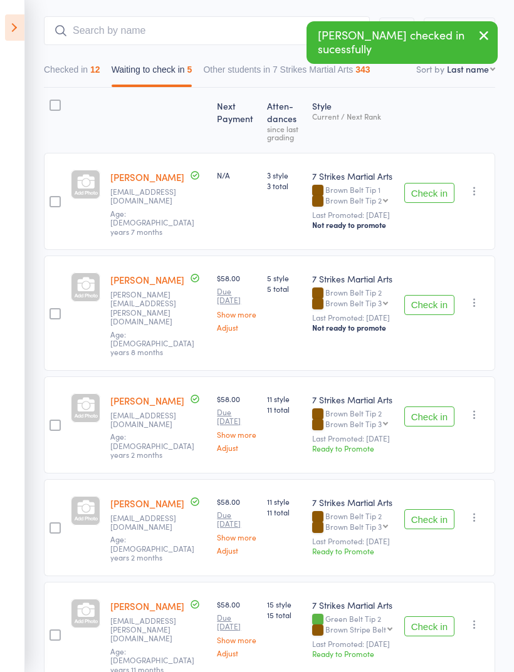
click at [429, 616] on button "Check in" at bounding box center [429, 626] width 50 height 20
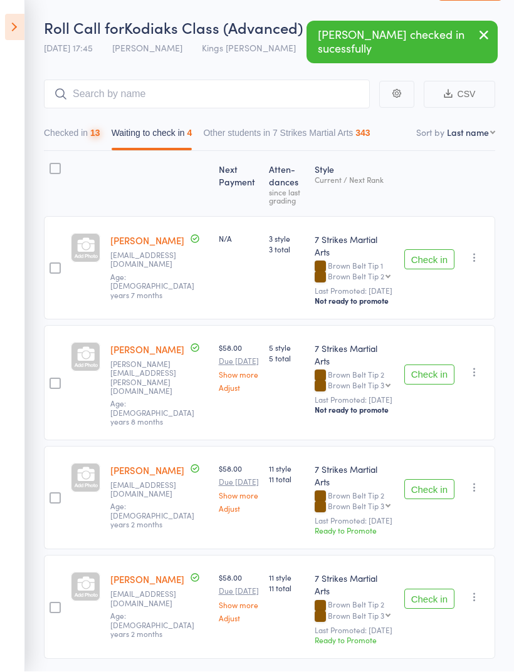
scroll to position [39, 0]
click at [92, 137] on button "Checked in 13" at bounding box center [72, 136] width 56 height 29
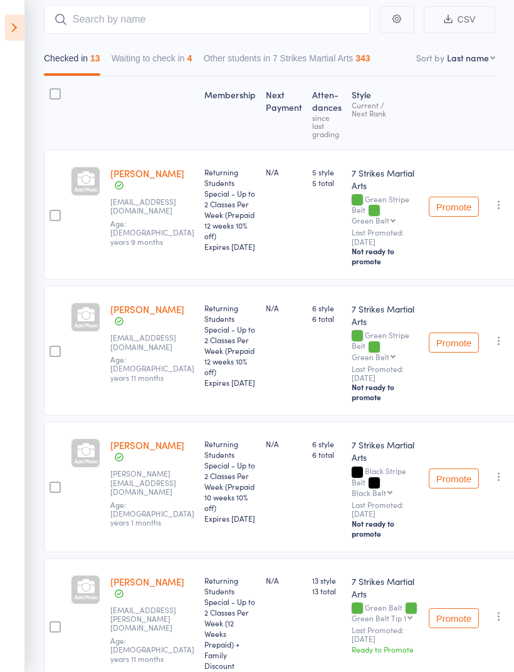
scroll to position [0, 0]
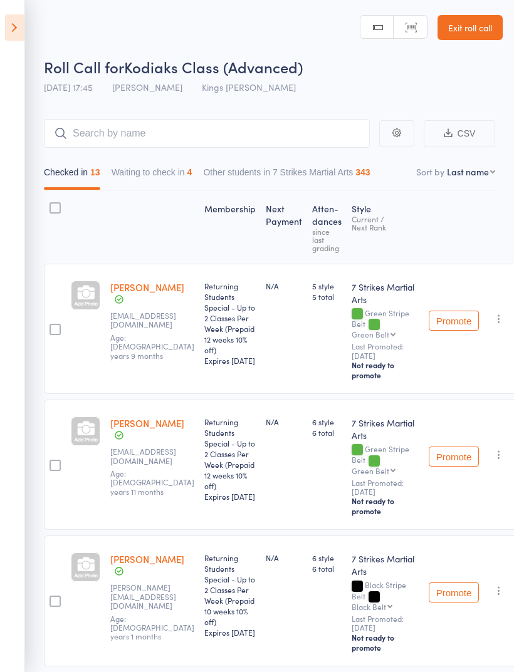
click at [14, 29] on icon at bounding box center [14, 27] width 19 height 26
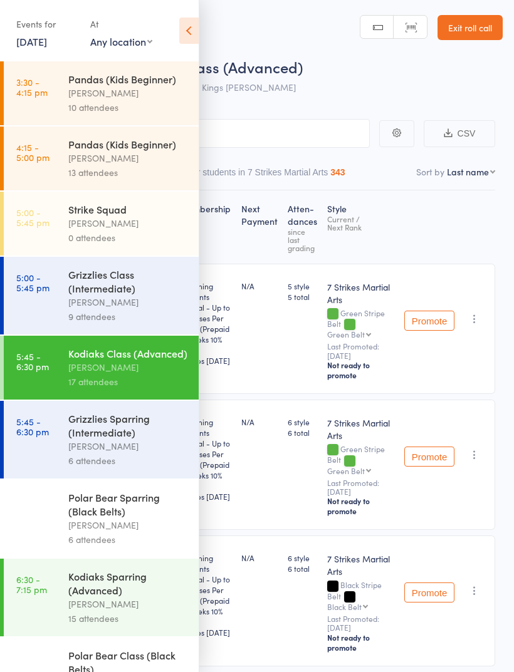
click at [85, 275] on div "Grizzlies Class (Intermediate)" at bounding box center [128, 281] width 120 height 28
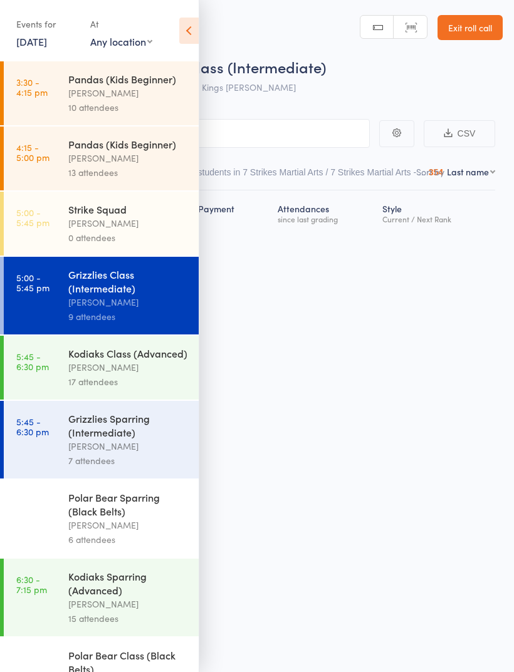
click at [177, 34] on div "Events for [DATE] [DATE] [DATE] Sun Mon Tue Wed Thu Fri Sat 31 27 28 29 30 31 0…" at bounding box center [99, 31] width 199 height 63
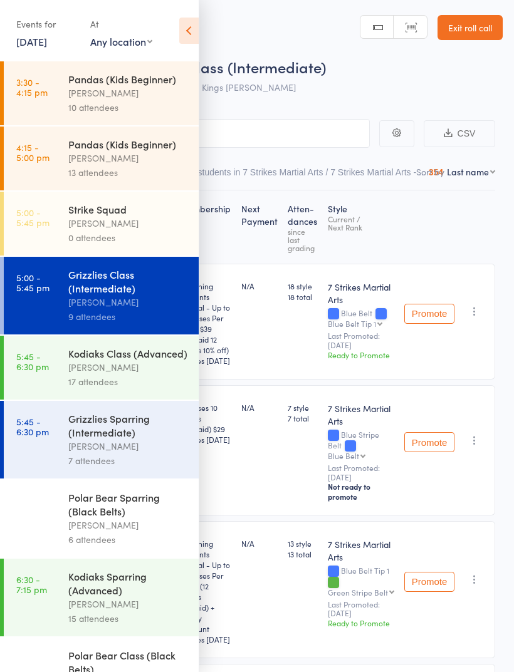
click at [188, 35] on icon at bounding box center [188, 31] width 19 height 26
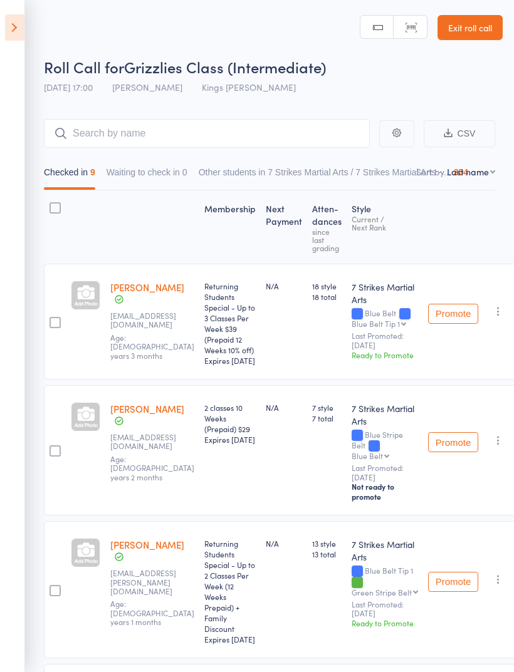
click at [24, 29] on icon at bounding box center [14, 27] width 19 height 26
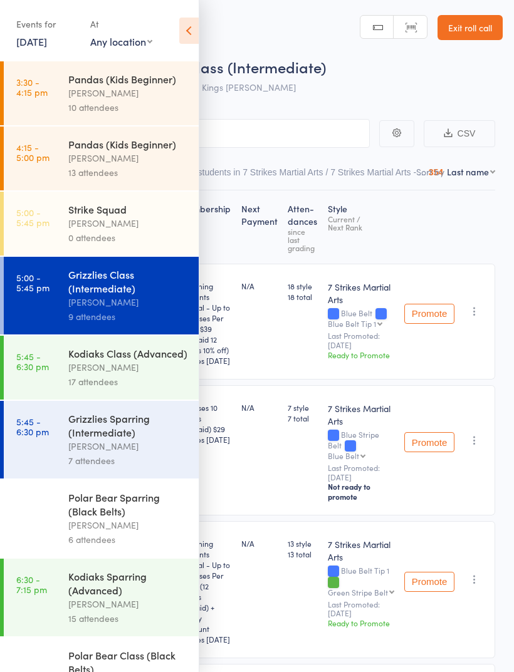
click at [102, 371] on div "[PERSON_NAME]" at bounding box center [128, 367] width 120 height 14
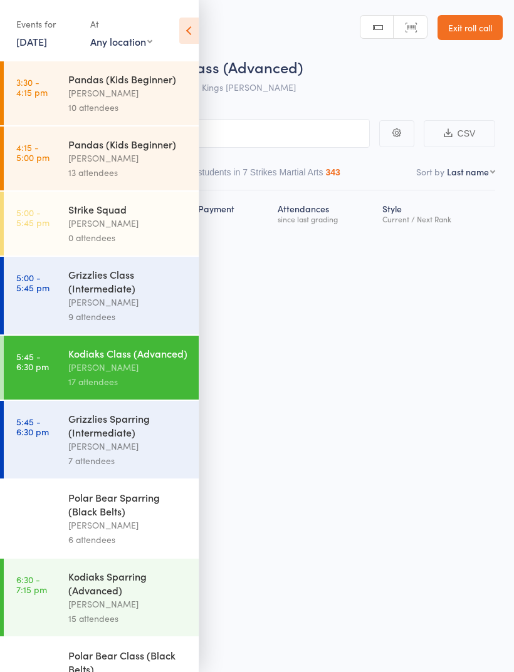
click at [189, 34] on icon at bounding box center [188, 31] width 19 height 26
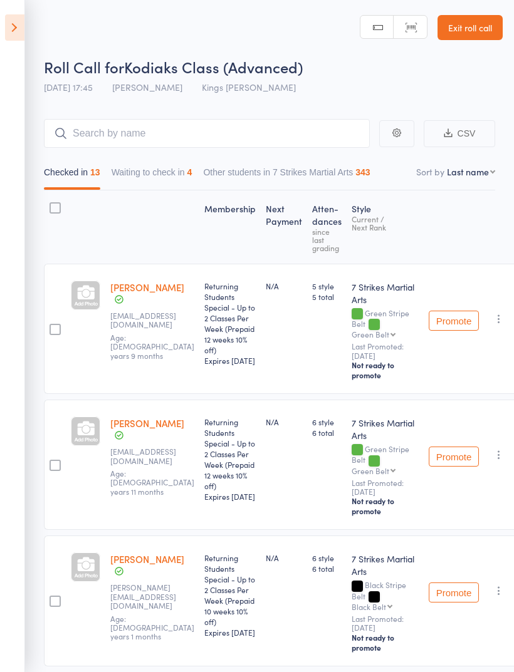
click at [159, 168] on button "Waiting to check in 4" at bounding box center [151, 175] width 81 height 29
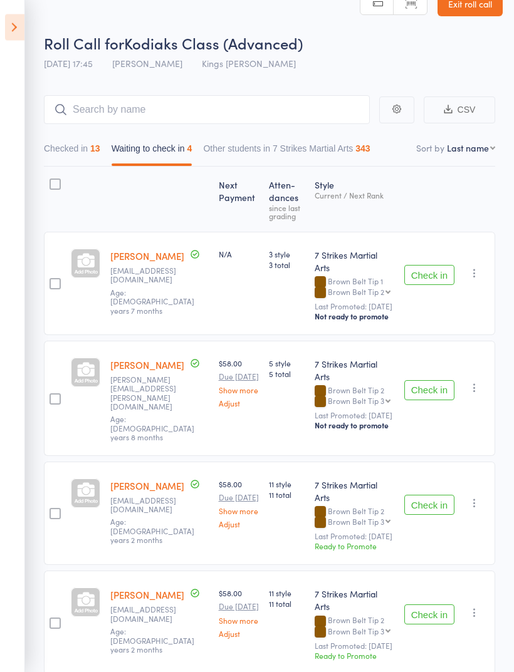
scroll to position [38, 0]
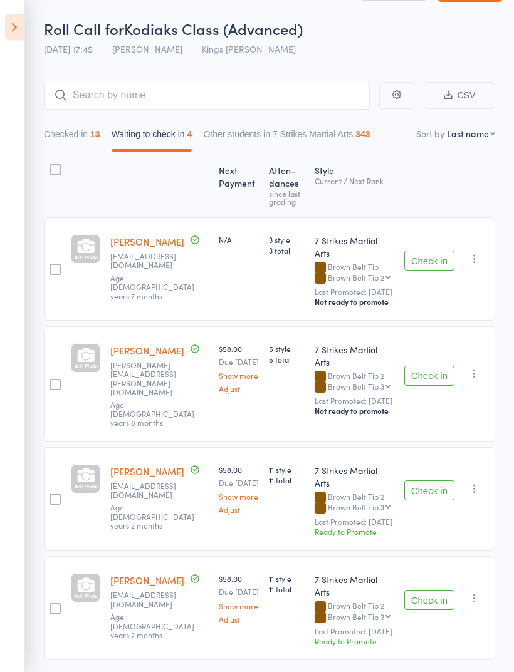
click at [57, 140] on button "Checked in 13" at bounding box center [72, 137] width 56 height 29
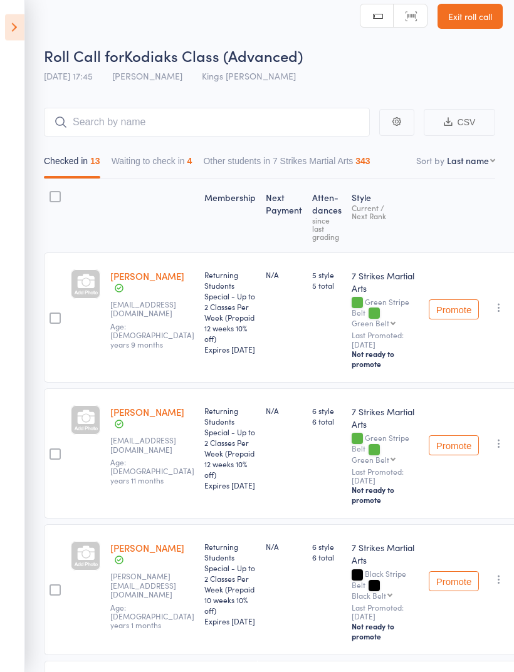
scroll to position [0, 0]
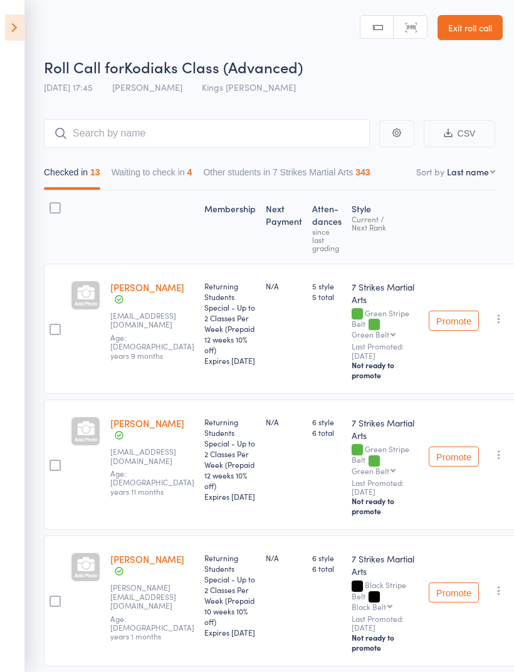
click at [161, 163] on button "Waiting to check in 4" at bounding box center [151, 175] width 81 height 29
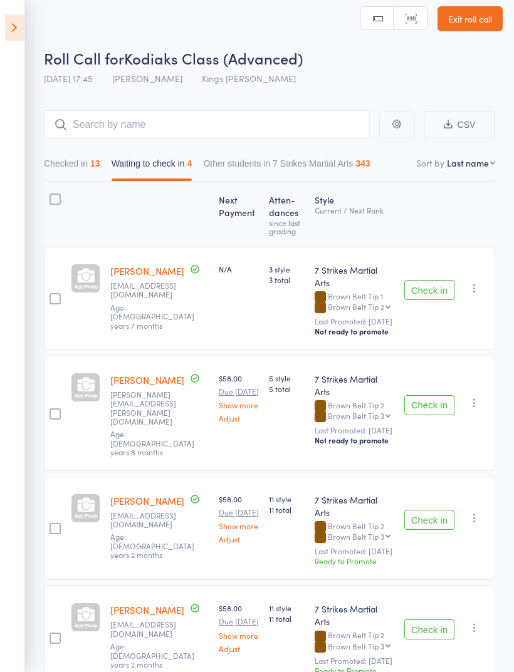
scroll to position [39, 0]
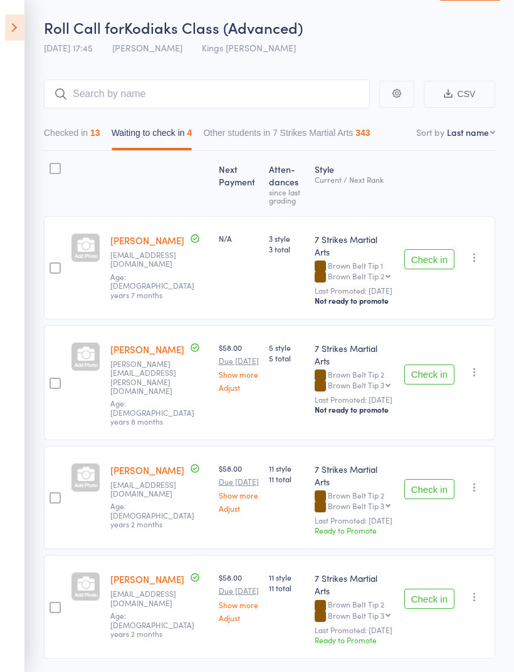
click at [422, 365] on button "Check in" at bounding box center [429, 375] width 50 height 20
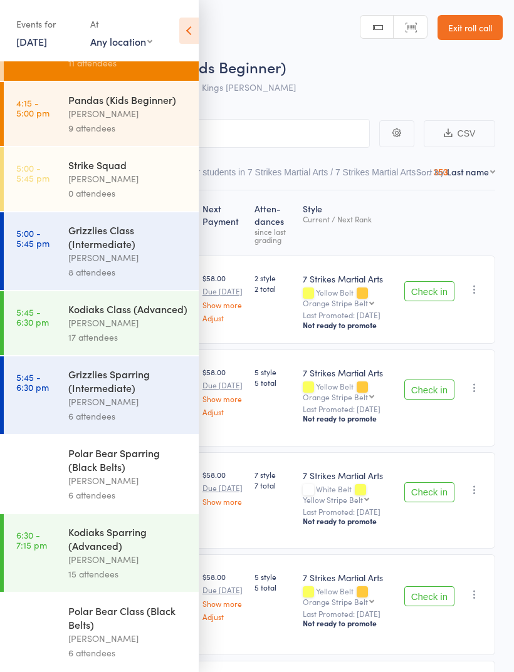
scroll to position [62, 0]
click at [125, 383] on div "Grizzlies Sparring (Intermediate)" at bounding box center [128, 381] width 120 height 28
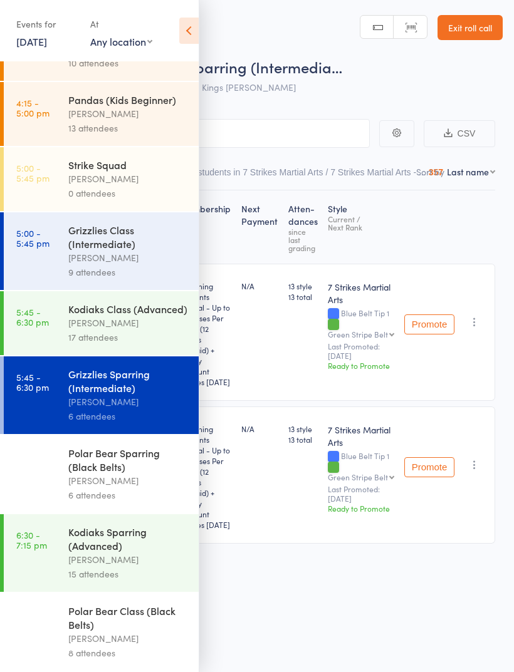
scroll to position [62, 0]
click at [191, 41] on icon at bounding box center [188, 31] width 19 height 26
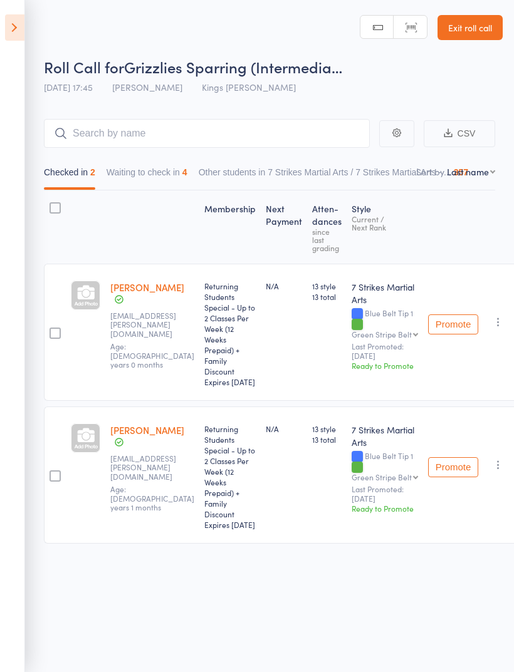
click at [187, 172] on div "4" at bounding box center [184, 172] width 5 height 10
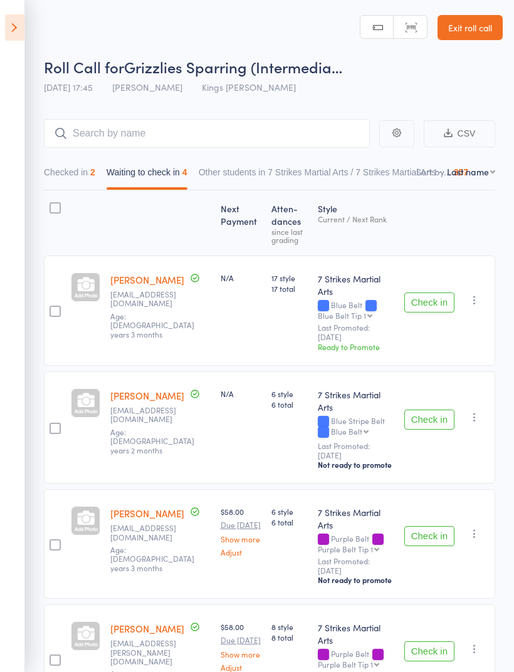
click at [435, 297] on button "Check in" at bounding box center [429, 302] width 50 height 20
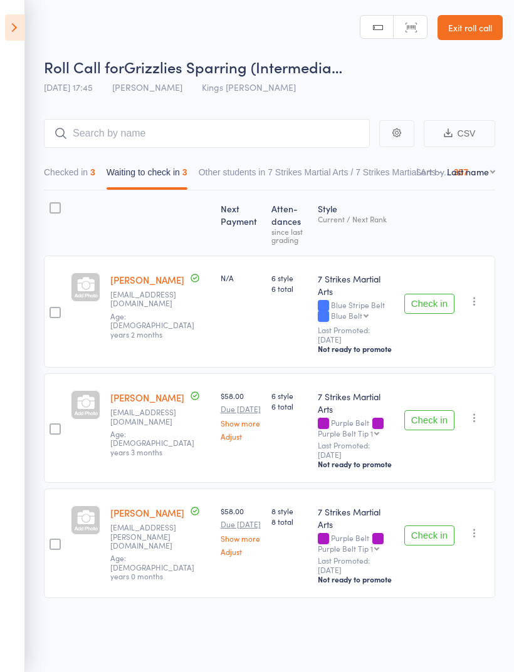
click at [432, 294] on button "Check in" at bounding box center [429, 304] width 50 height 20
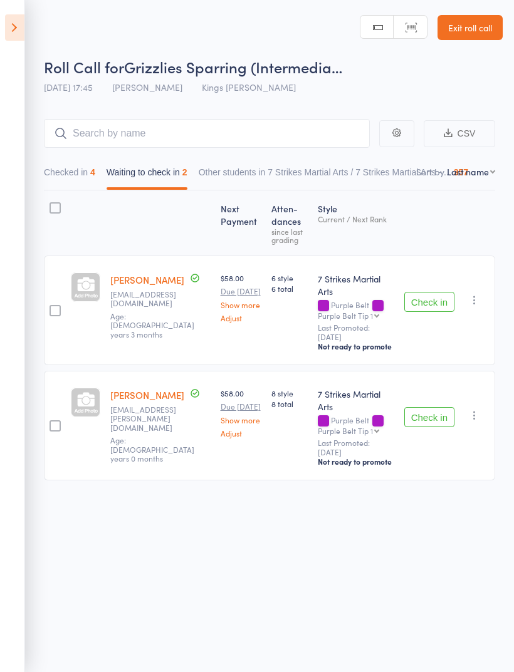
click at [437, 407] on button "Check in" at bounding box center [429, 417] width 50 height 20
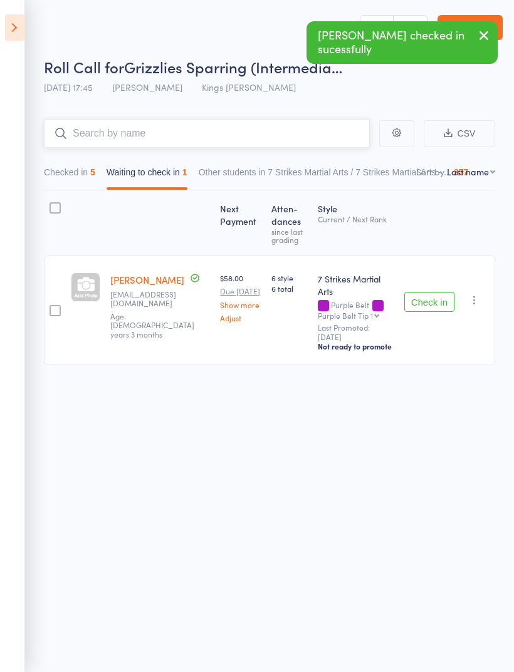
click at [154, 133] on input "search" at bounding box center [207, 133] width 326 height 29
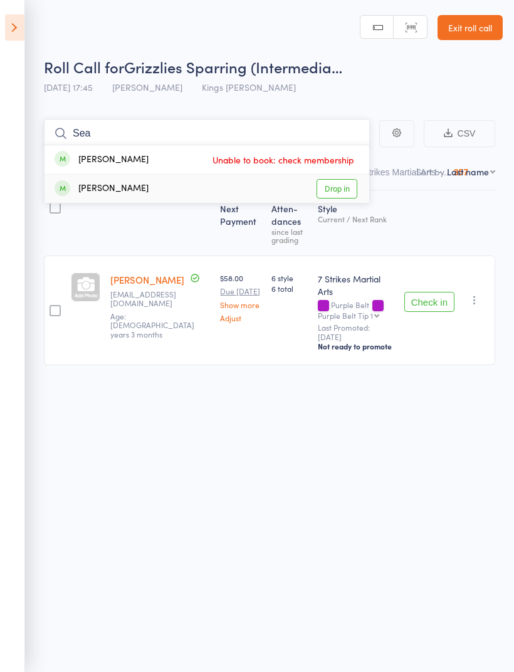
type input "Sea"
click at [343, 188] on link "Drop in" at bounding box center [336, 188] width 41 height 19
